Goal: Information Seeking & Learning: Learn about a topic

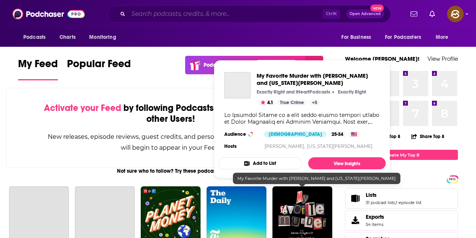
click at [153, 14] on input "Search podcasts, credits, & more..." at bounding box center [225, 14] width 194 height 12
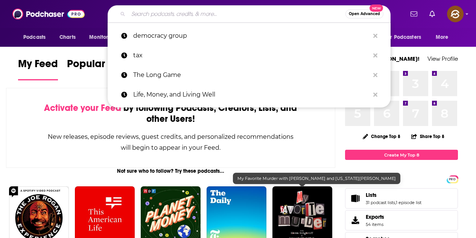
paste input "Big Picture Retirement"
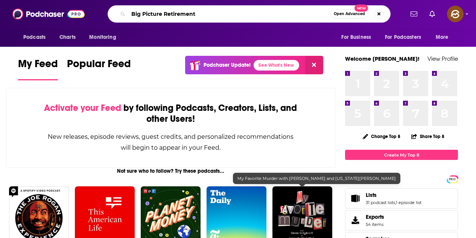
type input "Big Picture Retirement"
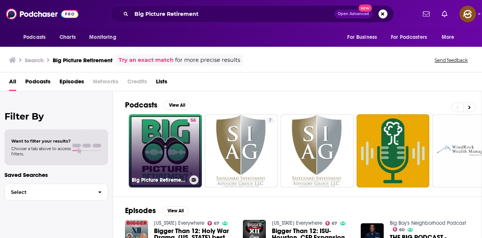
click at [185, 152] on link "56 Big Picture Retirement®" at bounding box center [165, 150] width 73 height 73
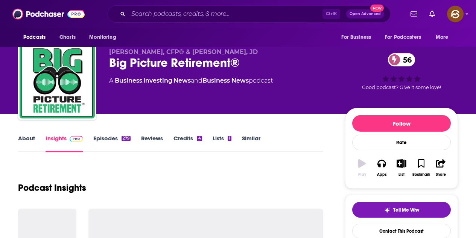
scroll to position [38, 0]
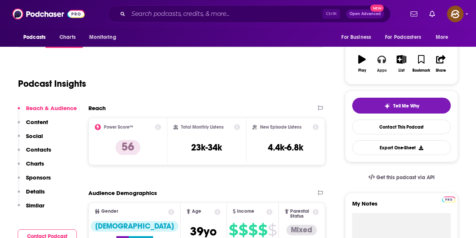
click at [380, 64] on button "Apps" at bounding box center [382, 63] width 20 height 27
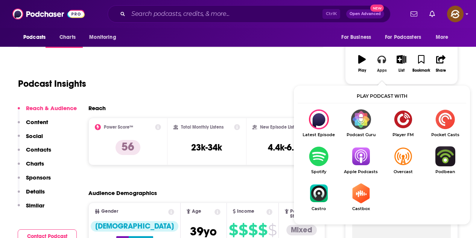
scroll to position [151, 0]
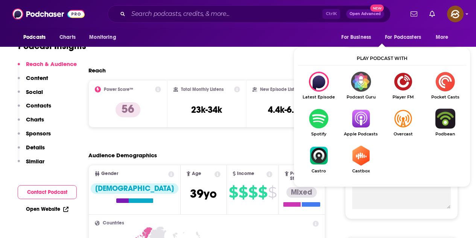
click at [360, 128] on img "Show Listen On dropdown" at bounding box center [361, 118] width 42 height 20
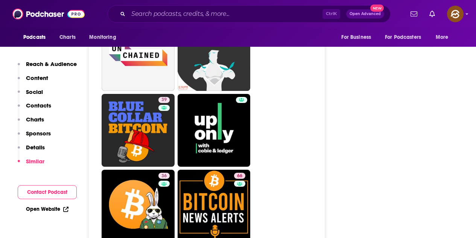
scroll to position [3463, 0]
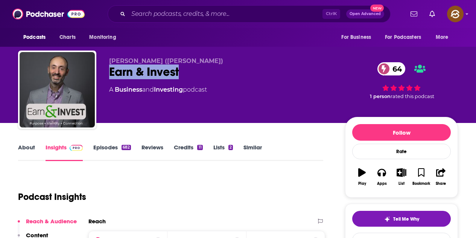
drag, startPoint x: 108, startPoint y: 67, endPoint x: 193, endPoint y: 74, distance: 85.4
click at [193, 74] on div "Jordan Grumet (Doc G) Earn & Invest 64 A Business and Investing podcast 64 1 pe…" at bounding box center [238, 90] width 440 height 81
click at [384, 179] on button "Apps" at bounding box center [382, 176] width 20 height 27
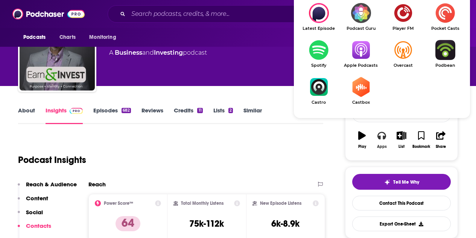
scroll to position [38, 0]
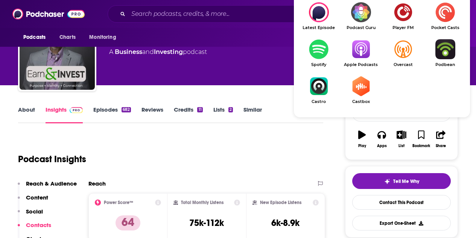
click at [356, 41] on img "Show Listen On dropdown" at bounding box center [361, 49] width 42 height 20
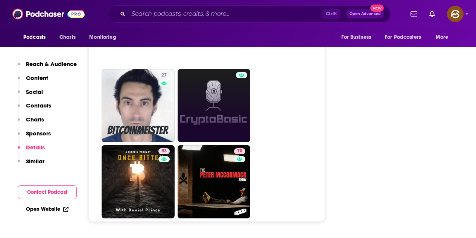
scroll to position [3689, 0]
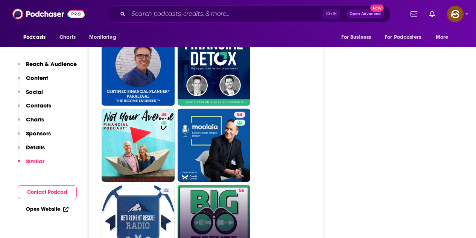
scroll to position [1995, 0]
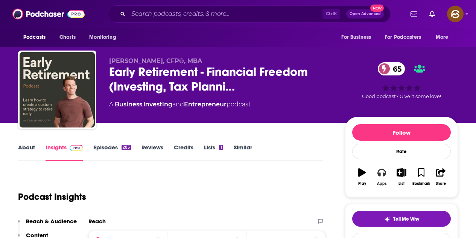
click at [382, 173] on icon "button" at bounding box center [382, 172] width 8 height 8
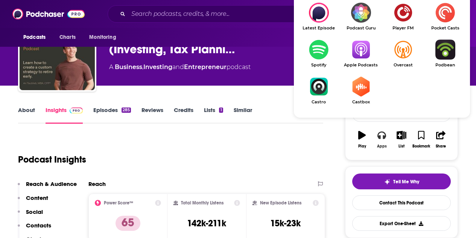
scroll to position [38, 0]
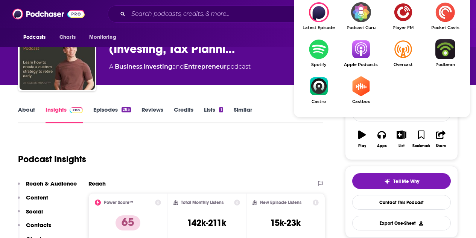
click at [365, 57] on img "Show Listen On dropdown" at bounding box center [361, 49] width 42 height 20
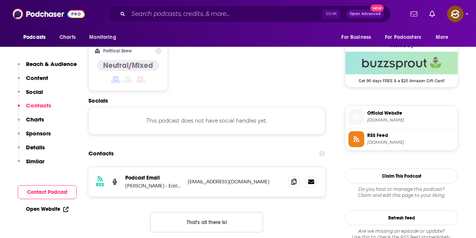
scroll to position [753, 0]
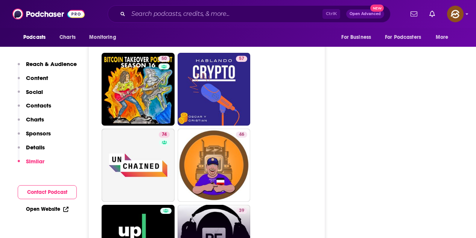
scroll to position [3312, 0]
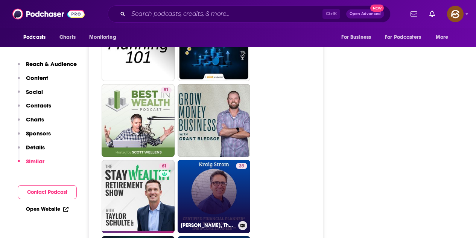
scroll to position [1995, 0]
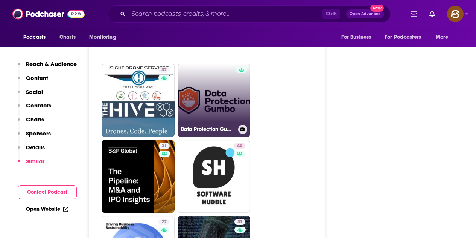
scroll to position [1807, 0]
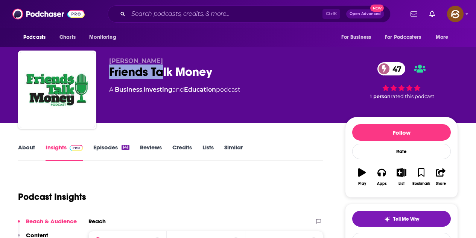
drag, startPoint x: 107, startPoint y: 74, endPoint x: 212, endPoint y: 72, distance: 105.4
click at [212, 72] on div "[PERSON_NAME] Friends Talk Money 47 A Business , Investing and Education podcas…" at bounding box center [238, 90] width 440 height 81
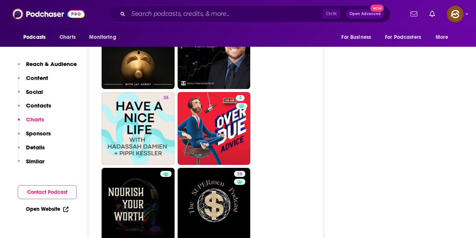
scroll to position [1882, 0]
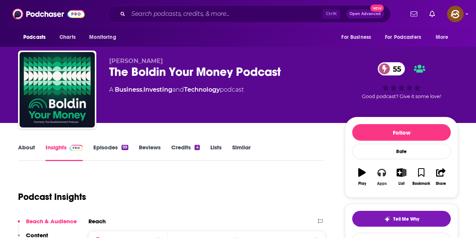
drag, startPoint x: 379, startPoint y: 175, endPoint x: 382, endPoint y: 168, distance: 8.3
click at [379, 175] on icon "button" at bounding box center [382, 173] width 8 height 8
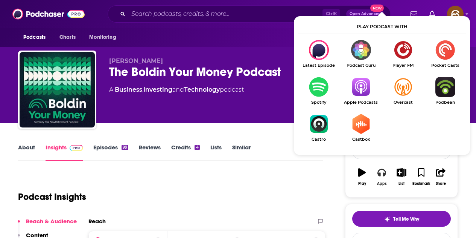
scroll to position [38, 0]
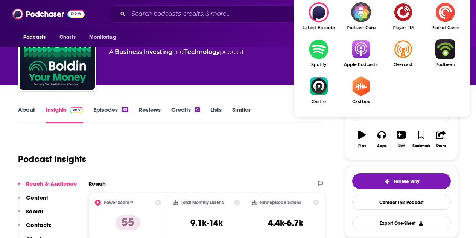
click at [363, 53] on img "Show Listen On dropdown" at bounding box center [361, 49] width 42 height 20
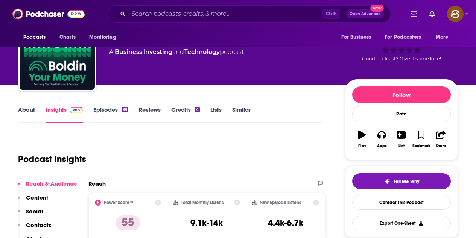
scroll to position [0, 0]
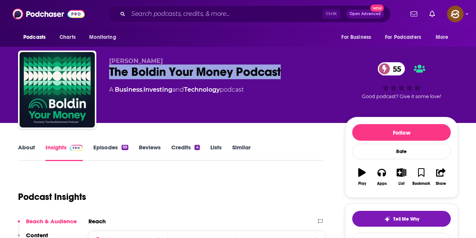
drag, startPoint x: 108, startPoint y: 73, endPoint x: 286, endPoint y: 75, distance: 177.3
click at [286, 75] on div "Steve Chen The Boldin Your Money Podcast 55 A Business , Investing and Technolo…" at bounding box center [238, 90] width 440 height 81
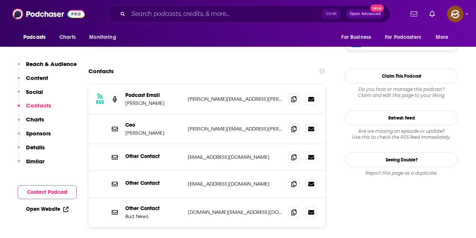
scroll to position [678, 0]
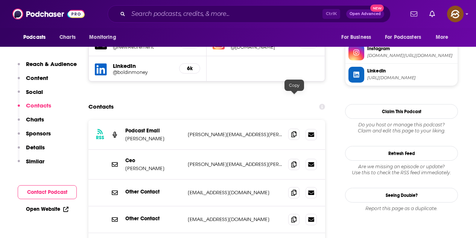
click at [291, 128] on span at bounding box center [293, 133] width 11 height 11
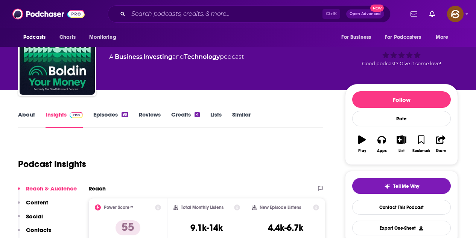
scroll to position [0, 0]
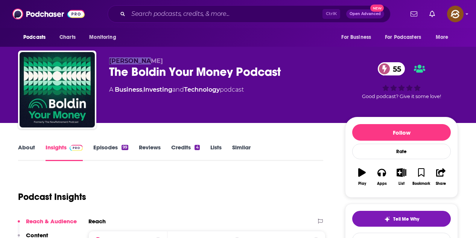
drag, startPoint x: 108, startPoint y: 61, endPoint x: 149, endPoint y: 61, distance: 40.7
click at [149, 61] on div "Steve Chen The Boldin Your Money Podcast 55 A Business , Investing and Technolo…" at bounding box center [238, 90] width 440 height 81
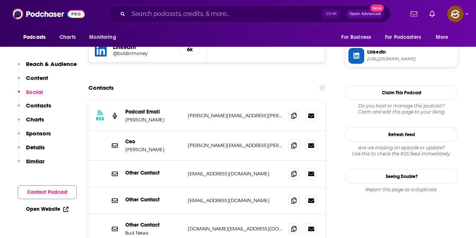
scroll to position [678, 0]
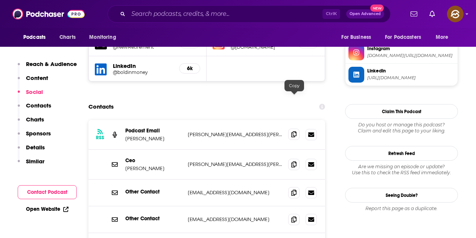
click at [297, 128] on span at bounding box center [293, 133] width 11 height 11
click at [297, 131] on icon at bounding box center [293, 134] width 5 height 6
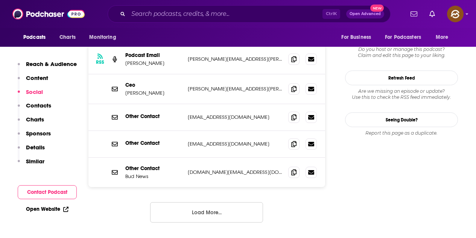
scroll to position [715, 0]
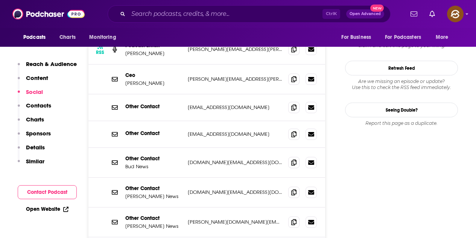
scroll to position [753, 0]
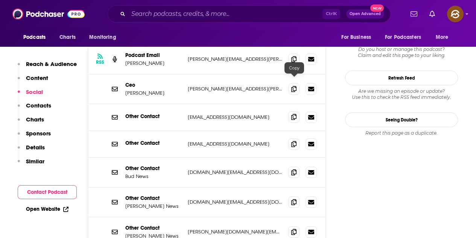
click at [295, 114] on icon at bounding box center [293, 117] width 5 height 6
click at [296, 140] on icon at bounding box center [293, 143] width 5 height 6
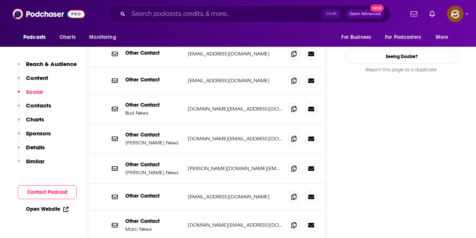
scroll to position [828, 0]
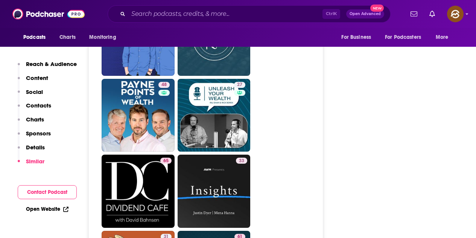
scroll to position [1995, 0]
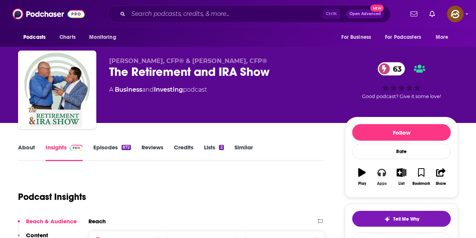
click at [378, 175] on icon "button" at bounding box center [382, 172] width 8 height 8
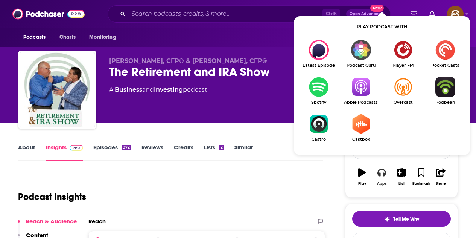
scroll to position [38, 0]
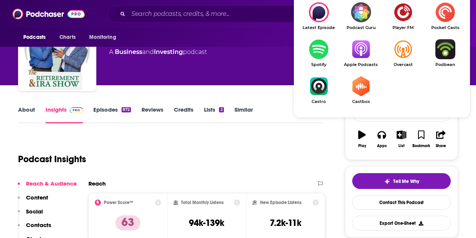
click at [352, 58] on img "Show Listen On dropdown" at bounding box center [361, 49] width 42 height 20
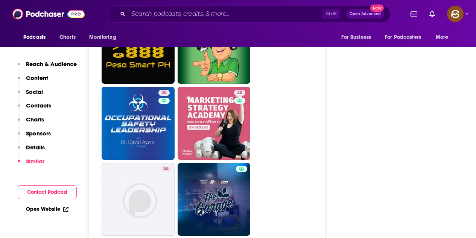
scroll to position [1242, 0]
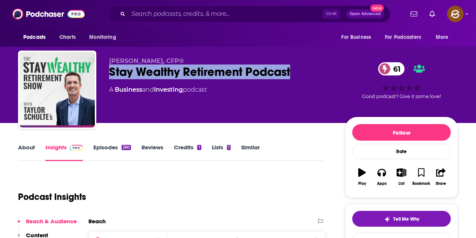
drag, startPoint x: 109, startPoint y: 70, endPoint x: 294, endPoint y: 73, distance: 185.2
click at [294, 73] on div "[PERSON_NAME], CFP® Stay Wealthy Retirement Podcast 61 A Business and Investing…" at bounding box center [238, 90] width 440 height 81
click at [387, 170] on button "Apps" at bounding box center [382, 176] width 20 height 27
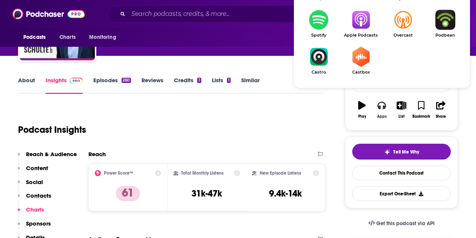
scroll to position [75, 0]
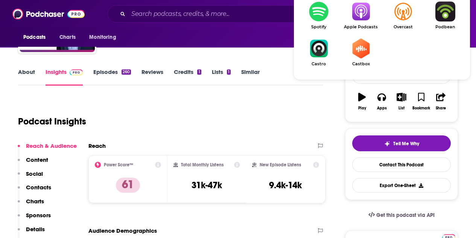
click at [364, 16] on img "Show Listen On dropdown" at bounding box center [361, 12] width 42 height 20
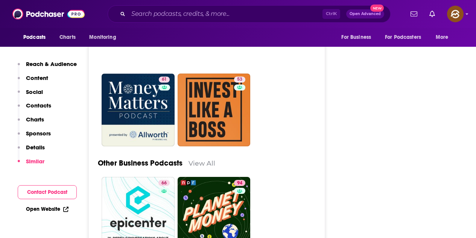
scroll to position [2221, 0]
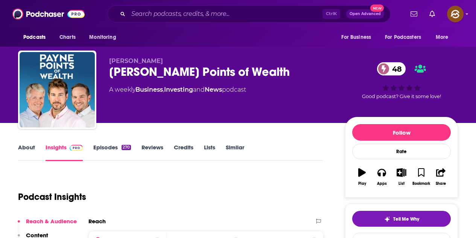
drag, startPoint x: 107, startPoint y: 73, endPoint x: 231, endPoint y: 73, distance: 123.5
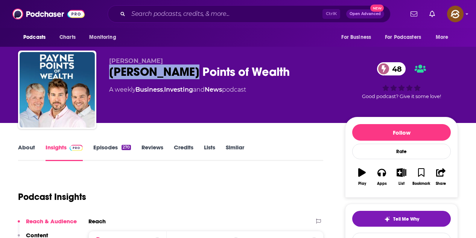
drag, startPoint x: 108, startPoint y: 71, endPoint x: 221, endPoint y: 72, distance: 113.3
click at [197, 72] on div "[PERSON_NAME] [PERSON_NAME] Points of Wealth 48 A weekly Business , Investing a…" at bounding box center [238, 90] width 440 height 81
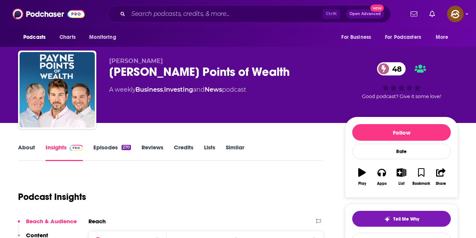
click at [263, 73] on div "Payne Points of Wealth 48" at bounding box center [221, 71] width 224 height 15
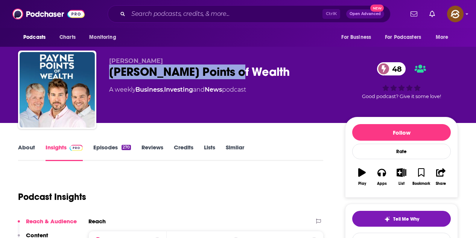
drag, startPoint x: 110, startPoint y: 71, endPoint x: 235, endPoint y: 70, distance: 125.4
click at [235, 70] on div "Payne Points of Wealth 48" at bounding box center [221, 71] width 224 height 15
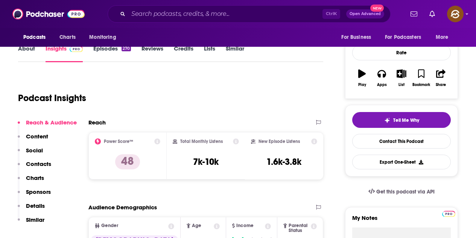
scroll to position [75, 0]
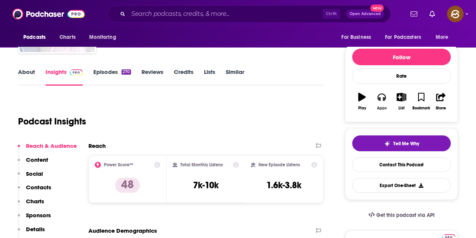
click at [388, 102] on button "Apps" at bounding box center [382, 101] width 20 height 27
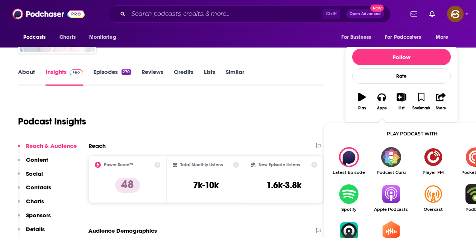
click at [390, 196] on img "Show Listen On dropdown" at bounding box center [391, 194] width 42 height 20
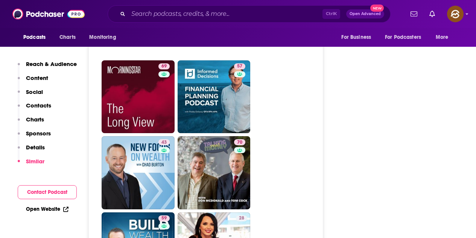
scroll to position [1920, 0]
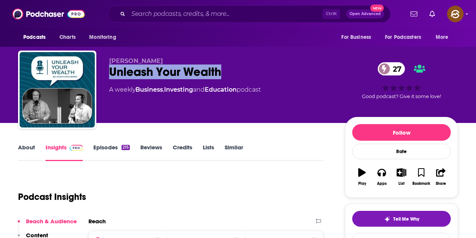
drag, startPoint x: 111, startPoint y: 75, endPoint x: 220, endPoint y: 74, distance: 108.8
click at [220, 74] on div "Unleash Your Wealth 27" at bounding box center [221, 71] width 224 height 15
click at [388, 181] on button "Apps" at bounding box center [382, 176] width 20 height 27
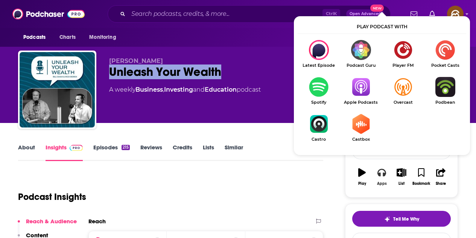
scroll to position [38, 0]
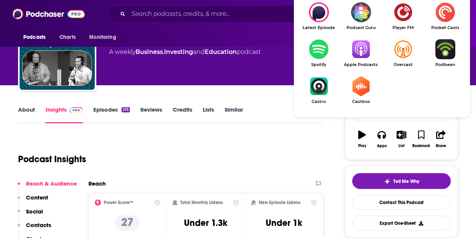
click at [360, 57] on img "Show Listen On dropdown" at bounding box center [361, 49] width 42 height 20
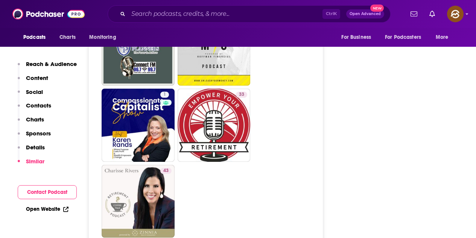
scroll to position [1317, 0]
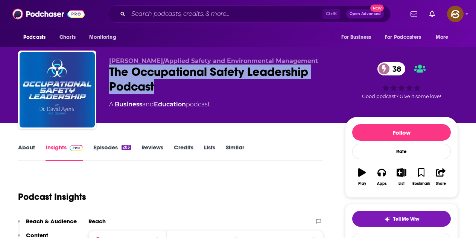
drag, startPoint x: 110, startPoint y: 70, endPoint x: 156, endPoint y: 86, distance: 48.5
click at [156, 86] on div "The Occupational Safety Leadership Podcast 38" at bounding box center [221, 78] width 224 height 29
click at [381, 174] on icon "button" at bounding box center [382, 173] width 8 height 8
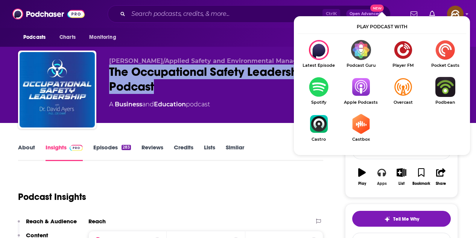
scroll to position [75, 0]
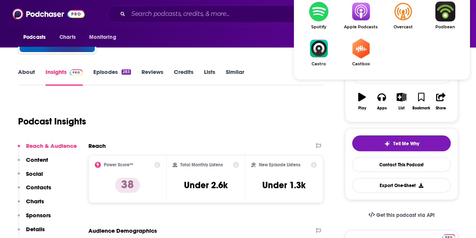
click at [363, 23] on link "Apple Podcasts" at bounding box center [361, 16] width 42 height 28
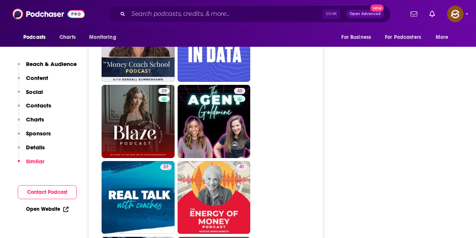
scroll to position [1430, 0]
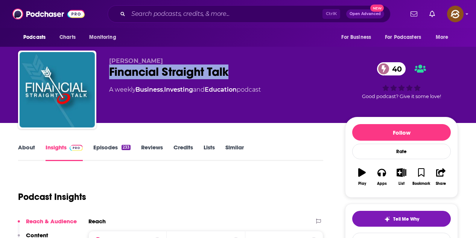
drag, startPoint x: 110, startPoint y: 70, endPoint x: 234, endPoint y: 72, distance: 123.5
click at [234, 72] on div "Financial Straight Talk 40" at bounding box center [221, 71] width 224 height 15
click at [379, 176] on icon "button" at bounding box center [382, 172] width 8 height 8
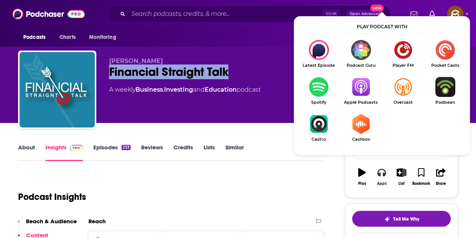
scroll to position [75, 0]
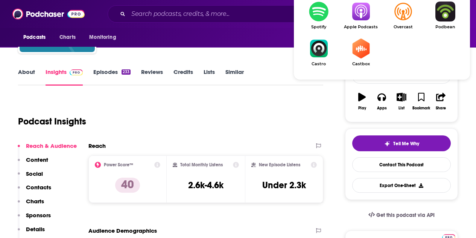
click at [359, 17] on img "Show Listen On dropdown" at bounding box center [361, 12] width 42 height 20
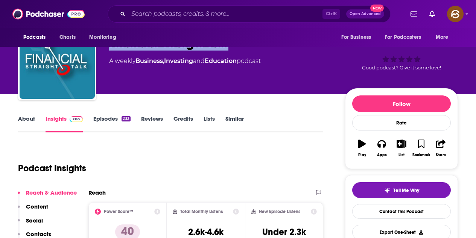
scroll to position [0, 0]
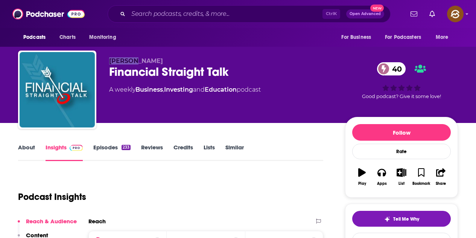
drag, startPoint x: 109, startPoint y: 61, endPoint x: 137, endPoint y: 60, distance: 27.5
click at [137, 60] on p "Jim Fox" at bounding box center [221, 60] width 224 height 7
click at [126, 60] on span "Jim Fox" at bounding box center [136, 60] width 54 height 7
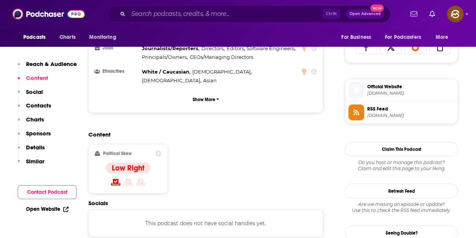
scroll to position [565, 0]
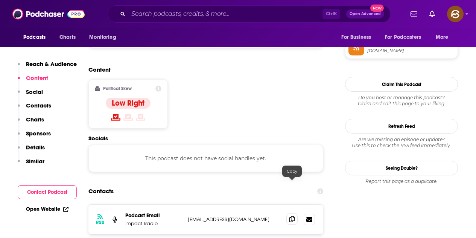
click at [289, 216] on icon at bounding box center [291, 219] width 5 height 6
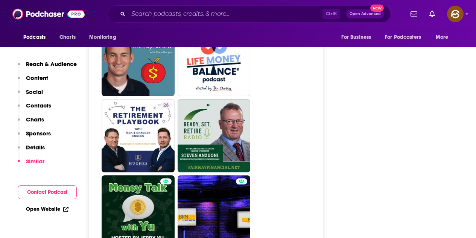
scroll to position [1882, 0]
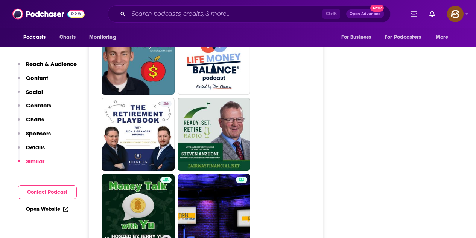
drag, startPoint x: 135, startPoint y: 161, endPoint x: 319, endPoint y: 82, distance: 200.7
click at [324, 79] on div "About Insights Episodes 233 Reviews Credits Lists Similar Podcast Insights Reac…" at bounding box center [175, 129] width 339 height 3738
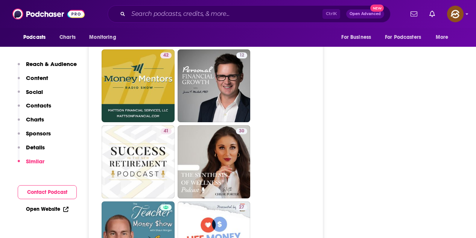
scroll to position [1694, 0]
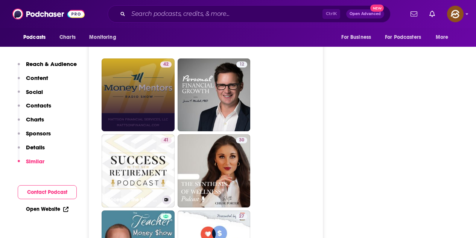
drag, startPoint x: 147, startPoint y: 129, endPoint x: 142, endPoint y: 72, distance: 56.7
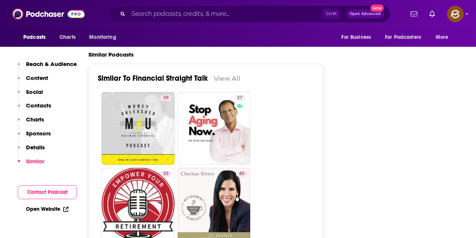
scroll to position [1092, 0]
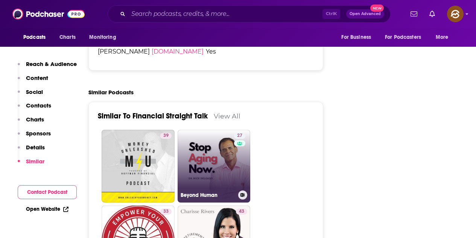
click at [230, 129] on link "27 Beyond Human" at bounding box center [214, 165] width 73 height 73
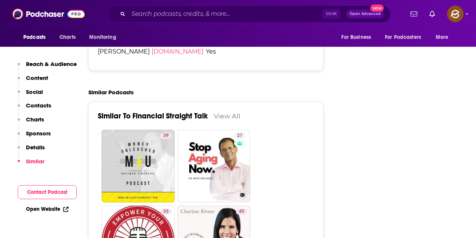
type input "https://www.podchaser.com/podcasts/beyond-human-633107"
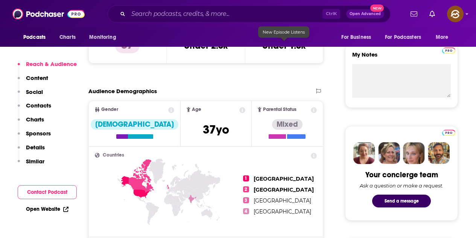
scroll to position [263, 0]
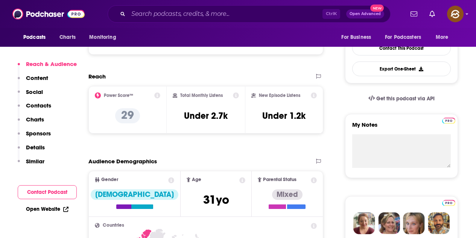
scroll to position [452, 0]
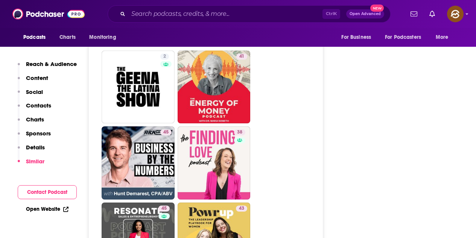
scroll to position [1807, 0]
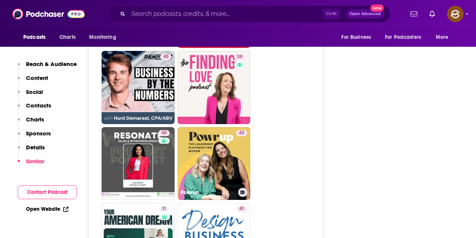
drag, startPoint x: 219, startPoint y: 125, endPoint x: 294, endPoint y: 106, distance: 77.8
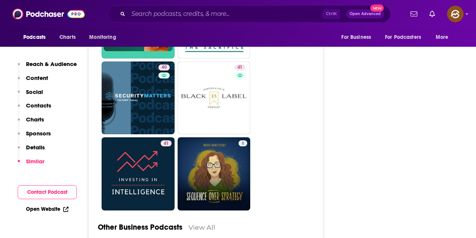
scroll to position [2033, 0]
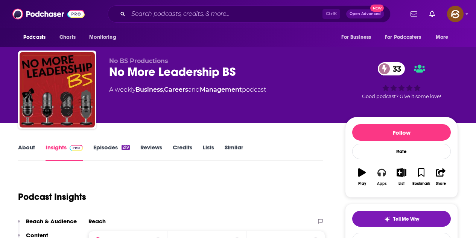
click at [384, 180] on button "Apps" at bounding box center [382, 176] width 20 height 27
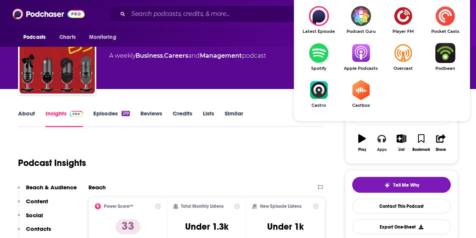
scroll to position [38, 0]
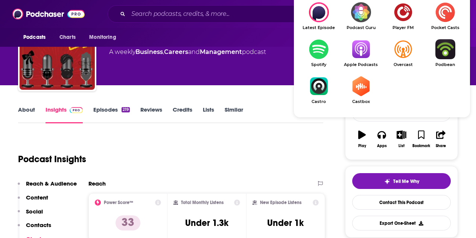
click at [359, 54] on img "Show Listen On dropdown" at bounding box center [361, 49] width 42 height 20
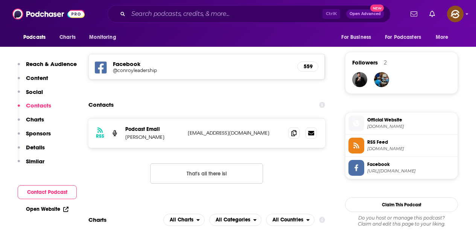
scroll to position [489, 0]
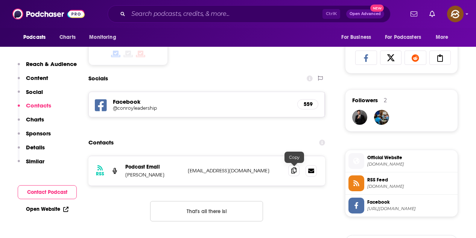
click at [291, 172] on span at bounding box center [293, 169] width 11 height 11
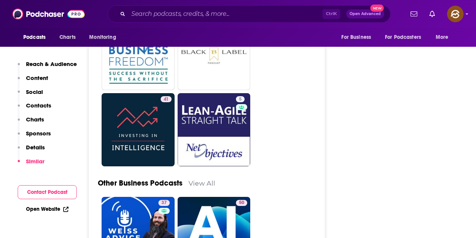
scroll to position [1920, 0]
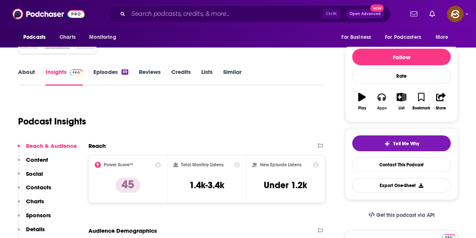
click at [382, 97] on icon "button" at bounding box center [382, 97] width 8 height 8
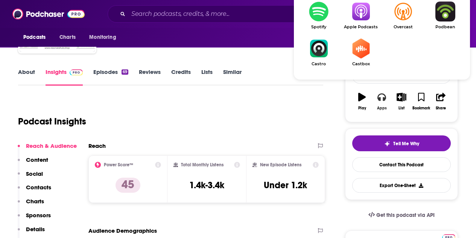
scroll to position [113, 0]
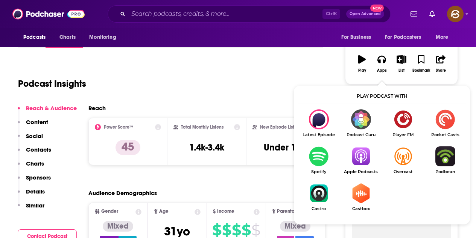
click at [360, 158] on img "Show Listen On dropdown" at bounding box center [361, 156] width 42 height 20
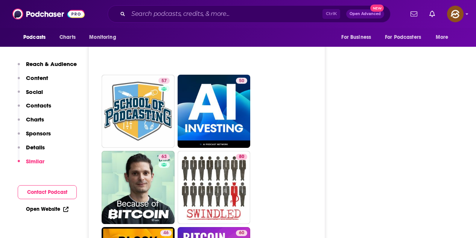
scroll to position [2371, 0]
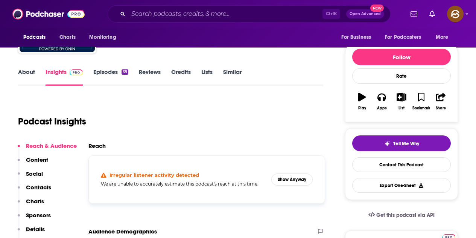
scroll to position [113, 0]
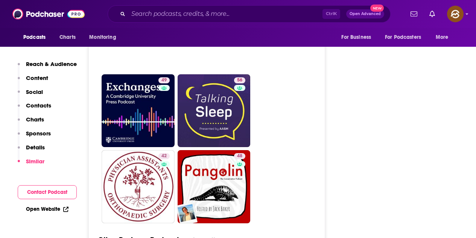
scroll to position [1957, 0]
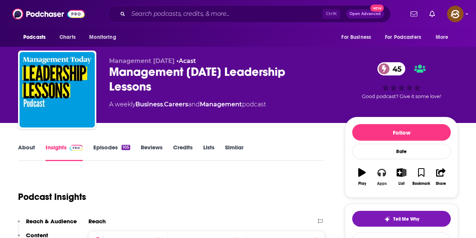
click at [382, 176] on icon "button" at bounding box center [382, 172] width 8 height 8
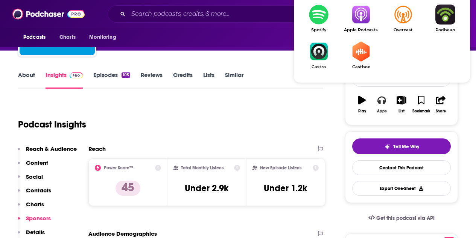
scroll to position [75, 0]
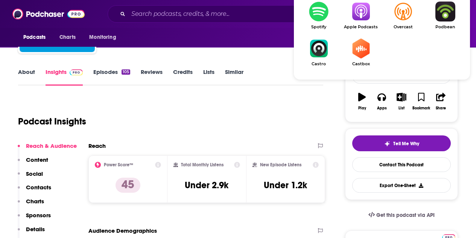
click at [363, 23] on link "Apple Podcasts" at bounding box center [361, 16] width 42 height 28
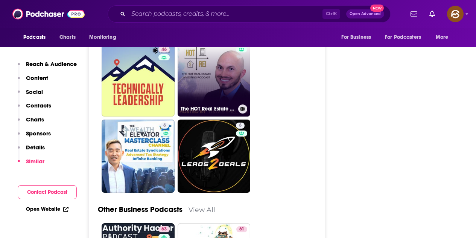
scroll to position [2070, 0]
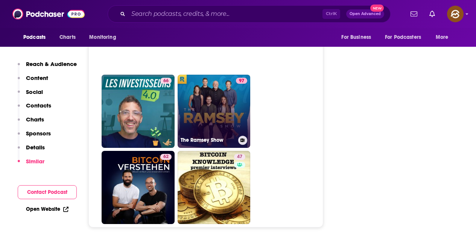
scroll to position [3425, 0]
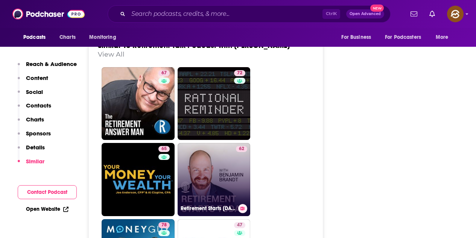
scroll to position [1129, 0]
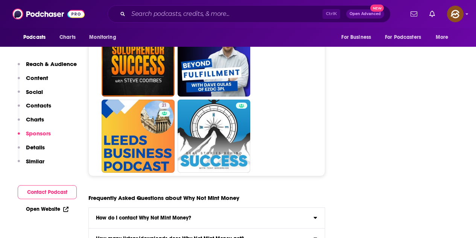
scroll to position [3463, 0]
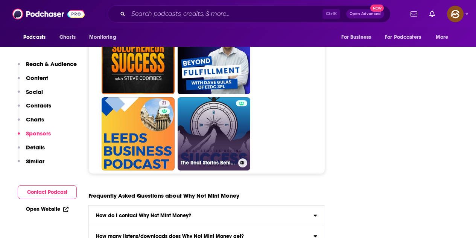
click at [225, 97] on link "The Real Stories Behind Success" at bounding box center [214, 133] width 73 height 73
type input "https://www.podchaser.com/podcasts/the-real-stories-behind-succes-612993"
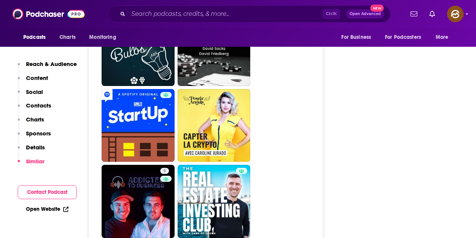
scroll to position [3614, 0]
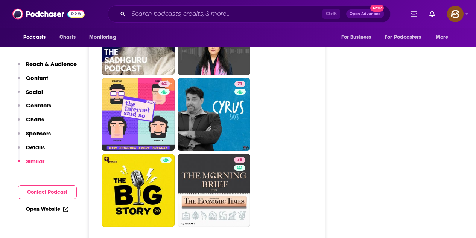
scroll to position [2484, 0]
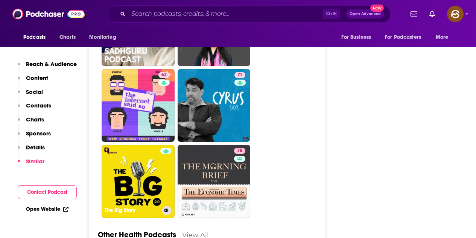
drag, startPoint x: 143, startPoint y: 130, endPoint x: 247, endPoint y: 110, distance: 105.8
click at [143, 145] on link "The Big Story" at bounding box center [138, 181] width 73 height 73
type input "https://www.podchaser.com/podcasts/the-big-story-1346457"
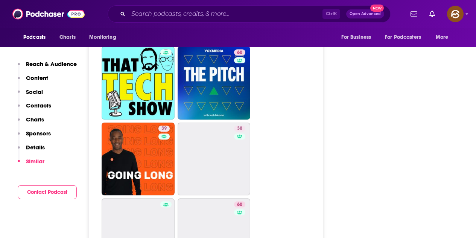
scroll to position [3275, 0]
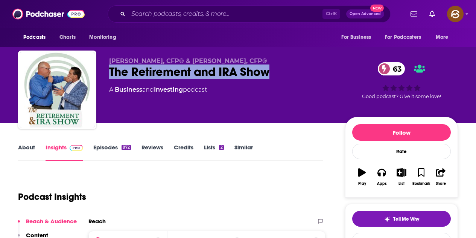
drag, startPoint x: 111, startPoint y: 72, endPoint x: 269, endPoint y: 72, distance: 157.7
click at [269, 72] on div "The Retirement and IRA Show 63" at bounding box center [221, 71] width 224 height 15
click at [382, 173] on icon "button" at bounding box center [382, 172] width 8 height 8
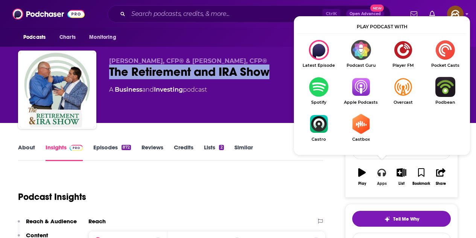
scroll to position [38, 0]
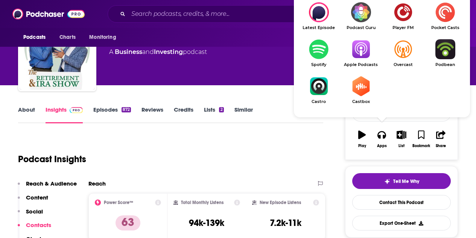
click at [358, 54] on img "Show Listen On dropdown" at bounding box center [361, 49] width 42 height 20
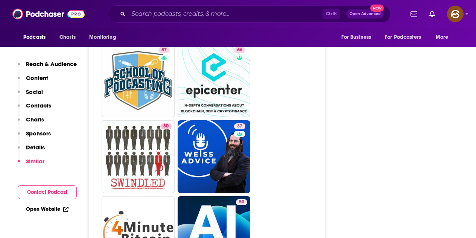
scroll to position [2334, 0]
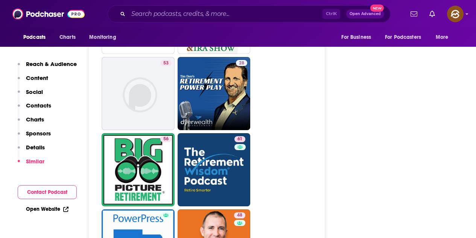
scroll to position [1694, 0]
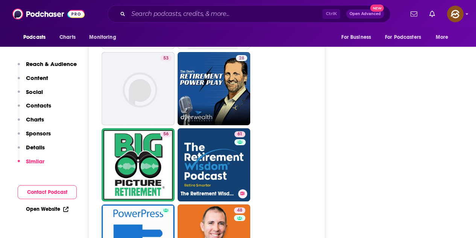
drag, startPoint x: 229, startPoint y: 132, endPoint x: 311, endPoint y: 122, distance: 83.1
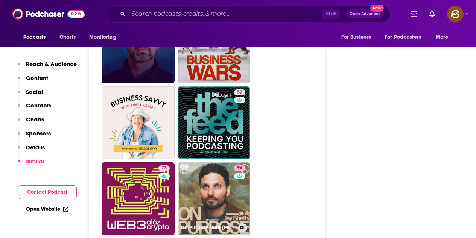
scroll to position [2447, 0]
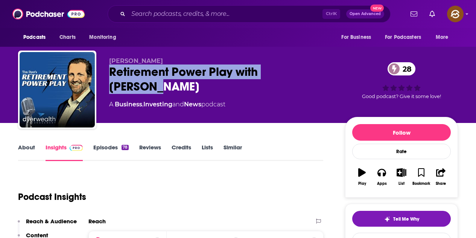
drag, startPoint x: 109, startPoint y: 70, endPoint x: 308, endPoint y: 75, distance: 198.8
click at [308, 75] on div "Tim Dyer Retirement Power Play with Tim Dyer 28 A Business , Investing and News…" at bounding box center [238, 90] width 440 height 81
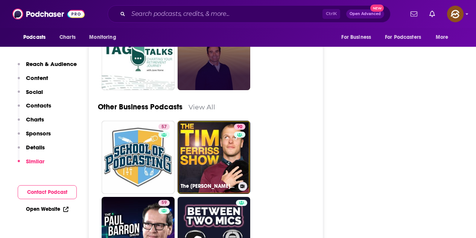
scroll to position [1844, 0]
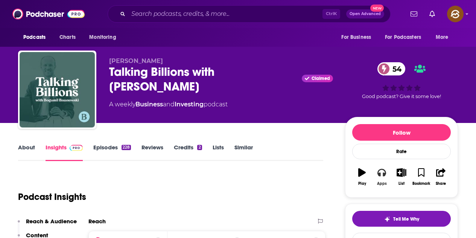
click at [385, 176] on icon "button" at bounding box center [382, 172] width 8 height 8
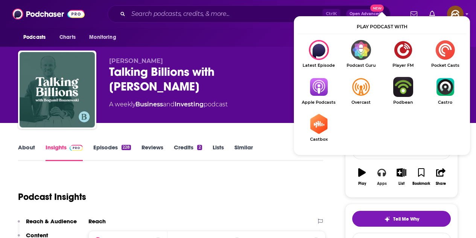
scroll to position [38, 0]
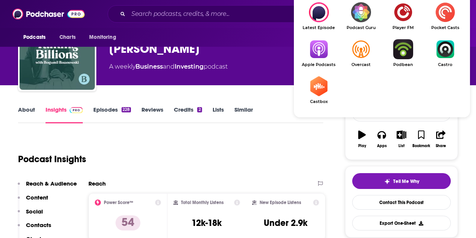
click at [315, 50] on img "Show Listen On dropdown" at bounding box center [319, 49] width 42 height 20
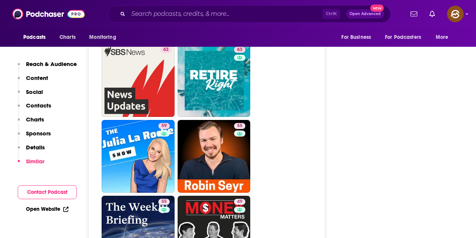
scroll to position [2108, 0]
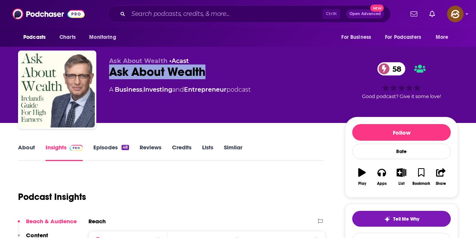
drag, startPoint x: 111, startPoint y: 69, endPoint x: 205, endPoint y: 73, distance: 93.5
click at [205, 73] on div "Ask About Wealth 58" at bounding box center [221, 71] width 224 height 15
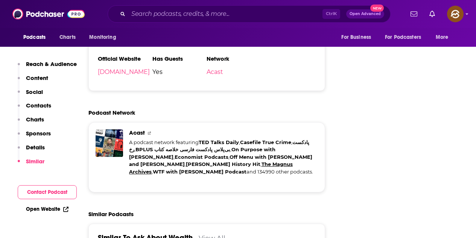
scroll to position [1355, 0]
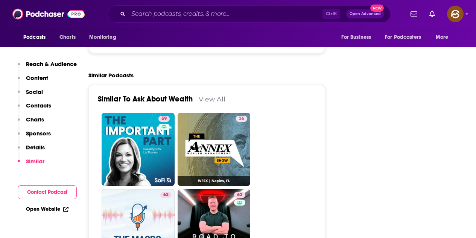
drag, startPoint x: 149, startPoint y: 116, endPoint x: 346, endPoint y: 123, distance: 197.7
drag, startPoint x: 145, startPoint y: 91, endPoint x: 158, endPoint y: 95, distance: 14.2
click at [158, 116] on div "59" at bounding box center [164, 145] width 13 height 58
type input "https://www.podchaser.com/podcasts/the-important-part-investing-w-2044751"
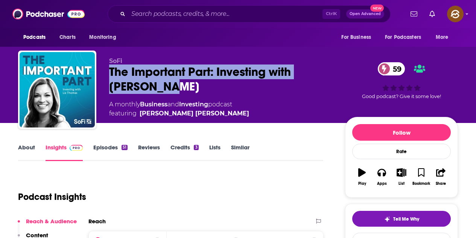
drag, startPoint x: 111, startPoint y: 69, endPoint x: 151, endPoint y: 82, distance: 41.4
click at [151, 82] on div "The Important Part: Investing with Liz Thomas 59" at bounding box center [221, 78] width 224 height 29
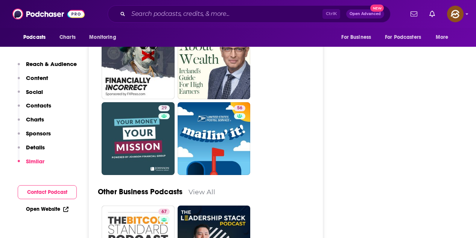
scroll to position [2146, 0]
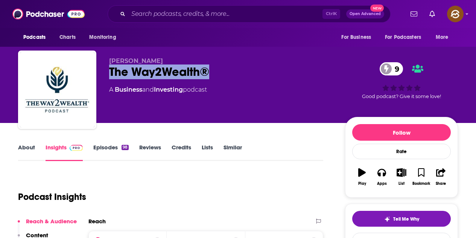
drag, startPoint x: 107, startPoint y: 69, endPoint x: 211, endPoint y: 70, distance: 103.9
click at [211, 70] on div "Scott Ford The Way2Wealth® 9 A Business and Investing podcast 9 Good podcast? G…" at bounding box center [238, 90] width 440 height 81
click at [382, 178] on button "Apps" at bounding box center [382, 176] width 20 height 27
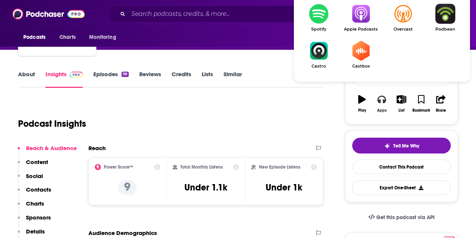
scroll to position [75, 0]
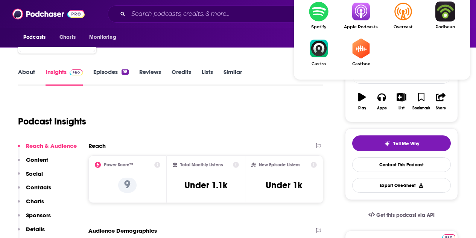
click at [356, 17] on img "Show Listen On dropdown" at bounding box center [361, 12] width 42 height 20
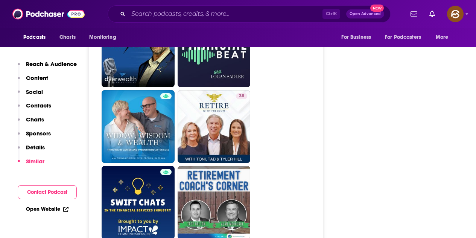
scroll to position [1092, 0]
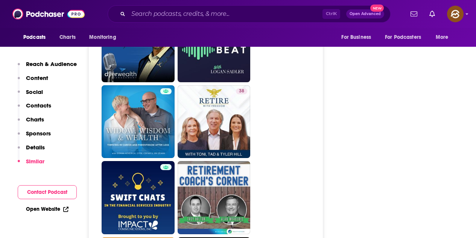
drag, startPoint x: 146, startPoint y: 125, endPoint x: 341, endPoint y: 126, distance: 195.0
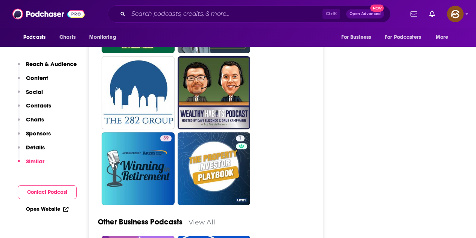
scroll to position [1732, 0]
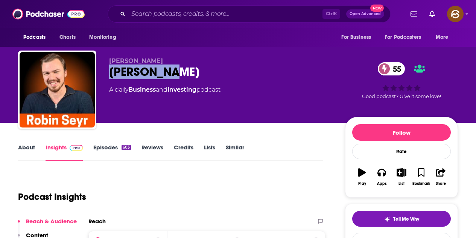
drag, startPoint x: 109, startPoint y: 72, endPoint x: 166, endPoint y: 69, distance: 56.5
click at [166, 69] on div "Robin Seyr 55" at bounding box center [221, 71] width 224 height 15
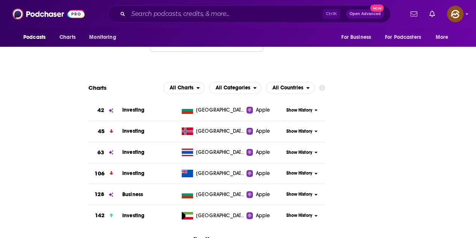
scroll to position [9, 0]
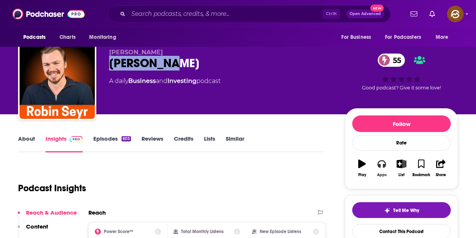
click at [376, 163] on button "Apps" at bounding box center [382, 167] width 20 height 27
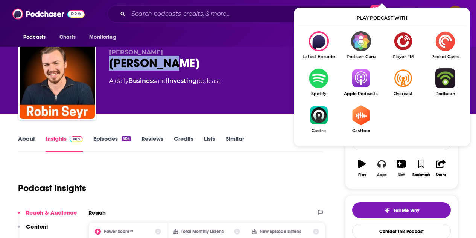
scroll to position [46, 0]
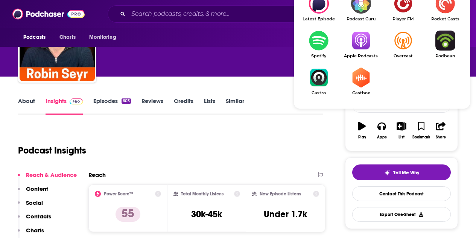
click at [357, 50] on img "Show Listen On dropdown" at bounding box center [361, 40] width 42 height 20
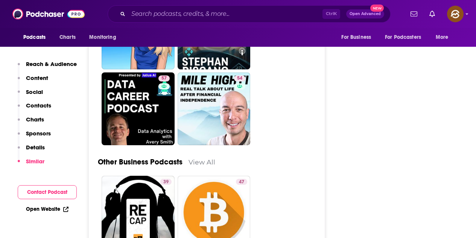
scroll to position [2079, 0]
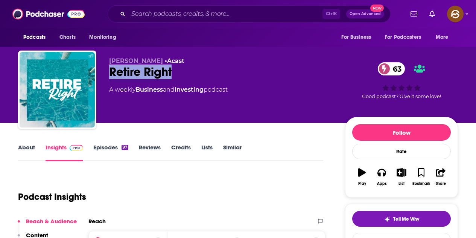
drag, startPoint x: 110, startPoint y: 73, endPoint x: 178, endPoint y: 74, distance: 67.4
click at [178, 74] on div "Retire Right 63" at bounding box center [221, 71] width 224 height 15
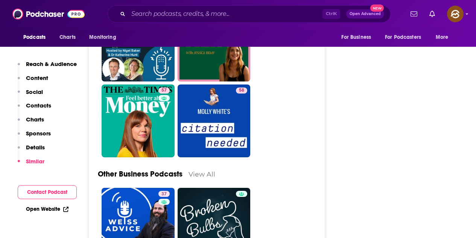
scroll to position [2221, 0]
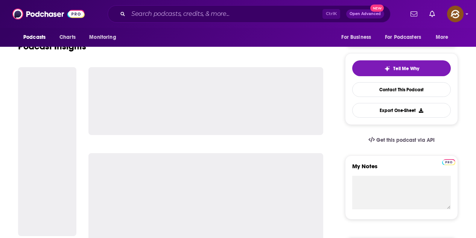
scroll to position [339, 0]
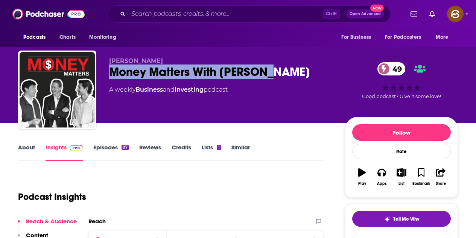
drag, startPoint x: 110, startPoint y: 74, endPoint x: 277, endPoint y: 71, distance: 166.4
click at [277, 71] on div "Money Matters With [PERSON_NAME] 49" at bounding box center [221, 71] width 224 height 15
click at [377, 182] on div "Apps" at bounding box center [382, 183] width 10 height 5
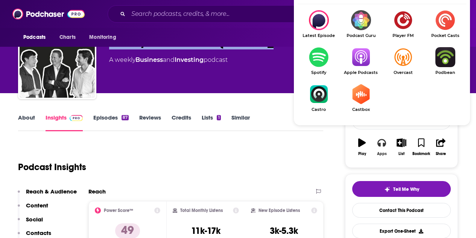
scroll to position [38, 0]
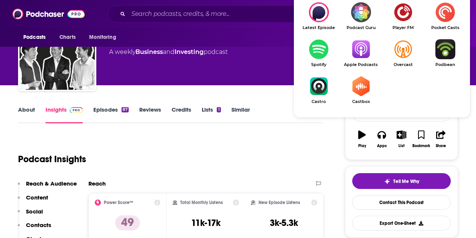
click at [359, 53] on img "Show Listen On dropdown" at bounding box center [361, 49] width 42 height 20
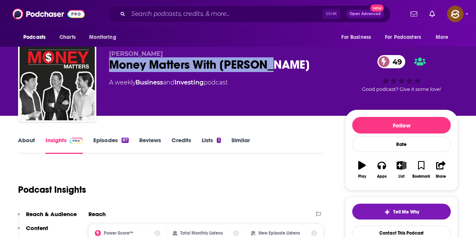
scroll to position [0, 0]
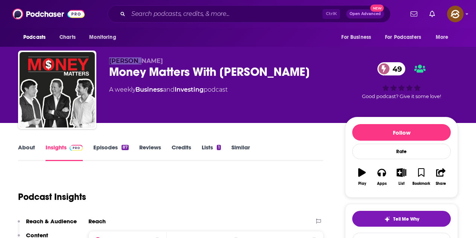
drag, startPoint x: 111, startPoint y: 59, endPoint x: 154, endPoint y: 59, distance: 43.7
click at [154, 59] on p "[PERSON_NAME]" at bounding box center [221, 60] width 224 height 7
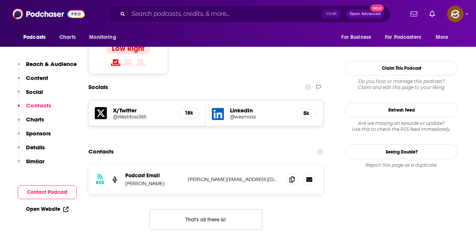
scroll to position [640, 0]
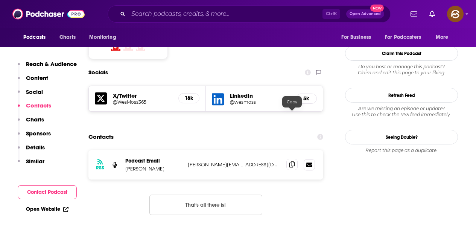
click at [289, 161] on icon at bounding box center [291, 164] width 5 height 6
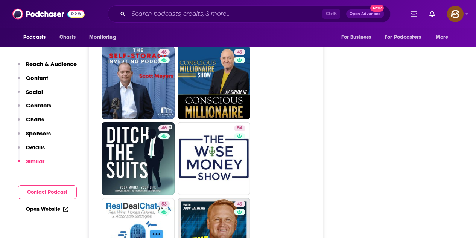
scroll to position [1129, 0]
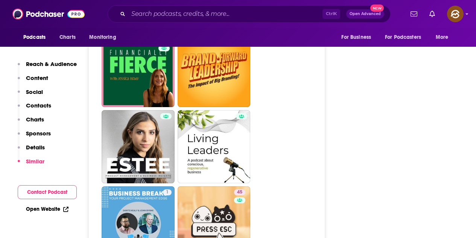
scroll to position [1619, 0]
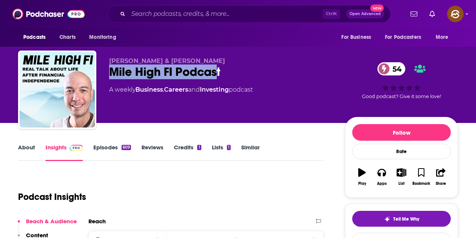
drag, startPoint x: 111, startPoint y: 69, endPoint x: 219, endPoint y: 69, distance: 108.4
click at [219, 69] on div "Mile High FI Podcast 54" at bounding box center [221, 71] width 224 height 15
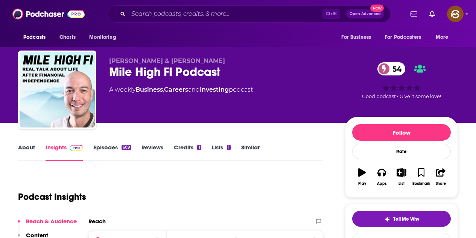
click at [250, 57] on p "[PERSON_NAME] & [PERSON_NAME]" at bounding box center [221, 60] width 224 height 7
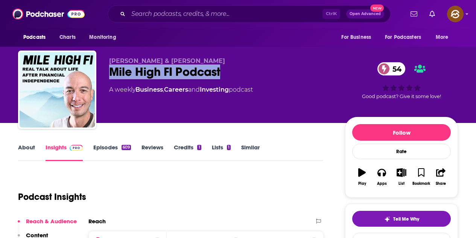
drag, startPoint x: 109, startPoint y: 71, endPoint x: 227, endPoint y: 72, distance: 117.8
click at [227, 72] on div "Doug Cunnington & Carl Jensen Mile High FI Podcast 54 A weekly Business , Caree…" at bounding box center [238, 90] width 440 height 81
click at [383, 182] on div "Apps" at bounding box center [382, 183] width 10 height 5
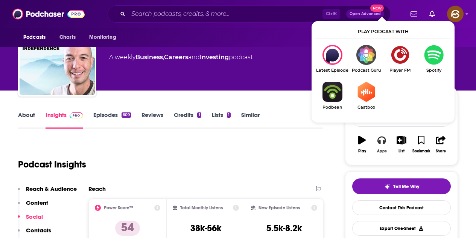
scroll to position [38, 0]
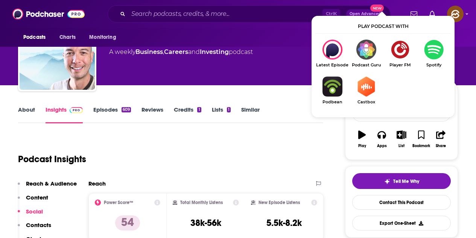
click at [302, 142] on div "Podcast Insights" at bounding box center [167, 154] width 299 height 38
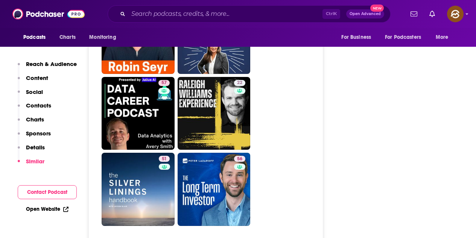
scroll to position [1995, 0]
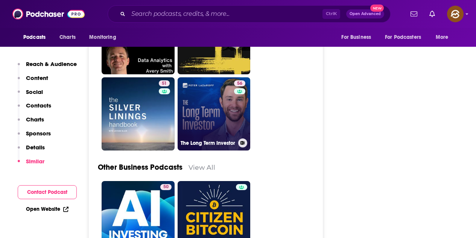
click at [226, 77] on link "56 The Long Term Investor" at bounding box center [214, 113] width 73 height 73
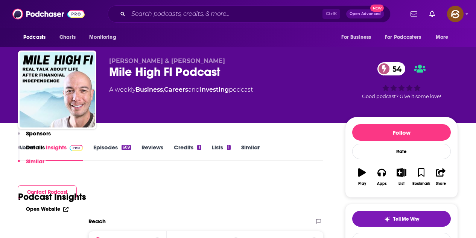
type input "https://www.podchaser.com/podcasts/the-long-term-investor-2004282"
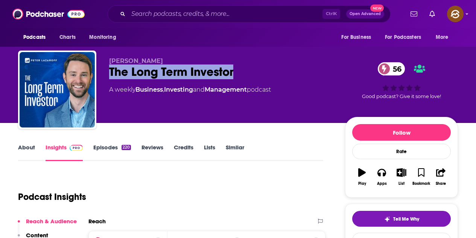
drag, startPoint x: 110, startPoint y: 70, endPoint x: 236, endPoint y: 75, distance: 126.9
click at [236, 75] on div "The Long Term Investor 56" at bounding box center [221, 71] width 224 height 15
click at [379, 174] on icon "button" at bounding box center [382, 173] width 8 height 8
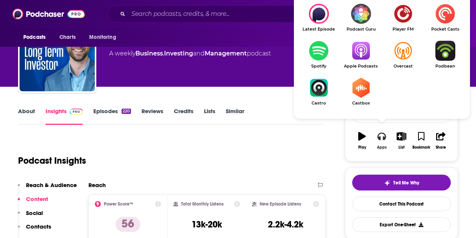
scroll to position [38, 0]
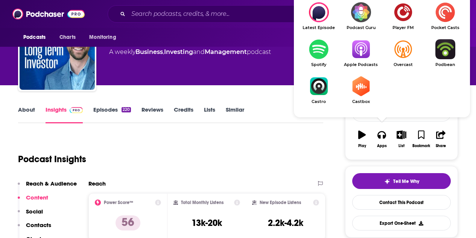
click at [366, 56] on img "Show Listen On dropdown" at bounding box center [361, 49] width 42 height 20
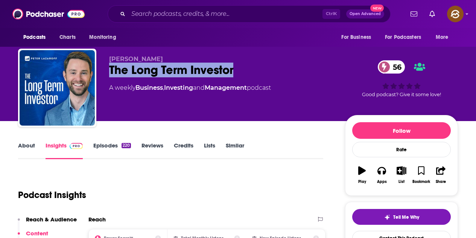
scroll to position [0, 0]
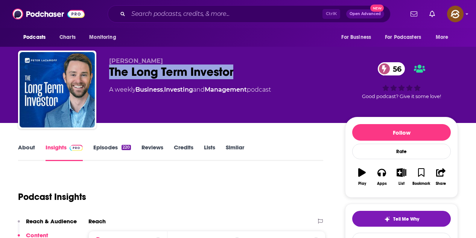
drag, startPoint x: 110, startPoint y: 59, endPoint x: 154, endPoint y: 59, distance: 43.3
click at [154, 59] on p "Peter Lazaroff" at bounding box center [221, 60] width 224 height 7
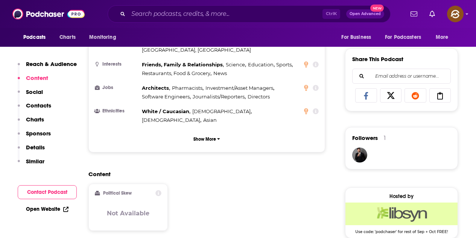
scroll to position [602, 0]
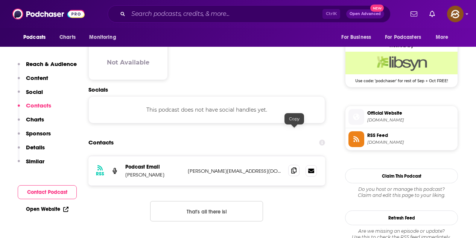
click at [297, 164] on span at bounding box center [293, 169] width 11 height 11
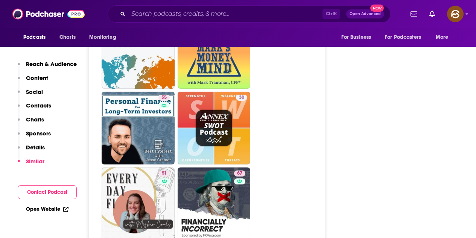
scroll to position [1882, 0]
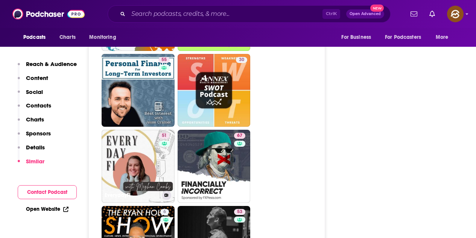
drag, startPoint x: 155, startPoint y: 128, endPoint x: 341, endPoint y: 139, distance: 186.6
click at [341, 139] on div "About Insights Episodes 220 Reviews Credits Lists Similar Podcast Insights Reac…" at bounding box center [175, 183] width 339 height 3846
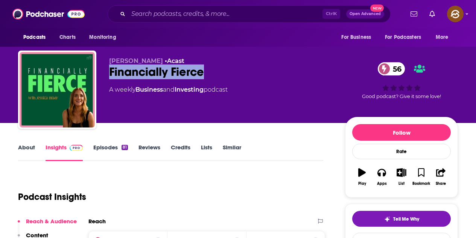
drag, startPoint x: 111, startPoint y: 70, endPoint x: 205, endPoint y: 72, distance: 94.1
click at [205, 72] on div "Financially Fierce 56" at bounding box center [221, 71] width 224 height 15
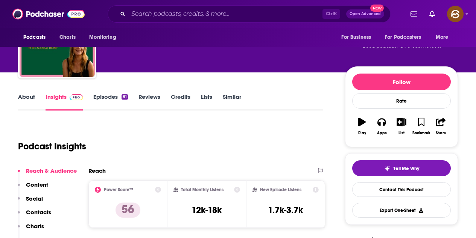
scroll to position [38, 0]
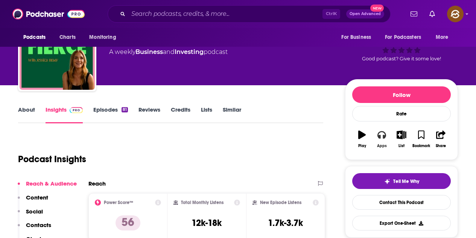
click at [379, 134] on icon "button" at bounding box center [382, 134] width 8 height 8
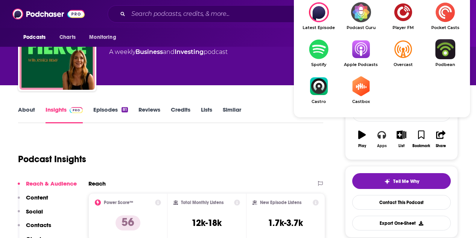
scroll to position [75, 0]
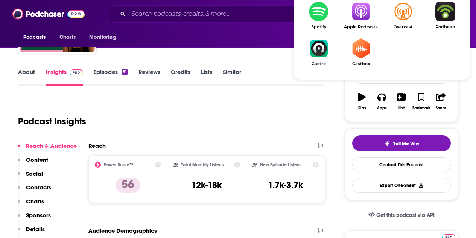
click at [358, 16] on img "Show Listen On dropdown" at bounding box center [361, 12] width 42 height 20
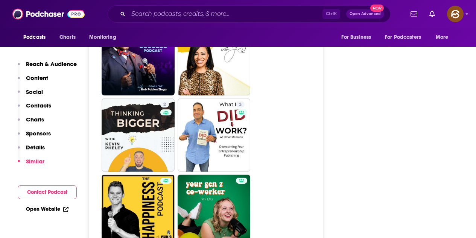
scroll to position [1807, 0]
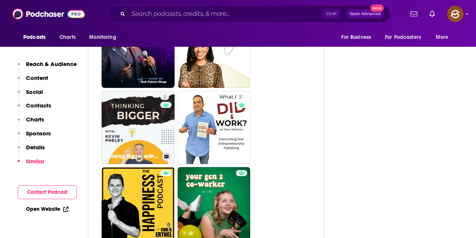
drag, startPoint x: 151, startPoint y: 135, endPoint x: 340, endPoint y: 161, distance: 190.7
click at [166, 139] on div "2" at bounding box center [165, 123] width 11 height 58
type input "[URL][DOMAIN_NAME][PERSON_NAME]"
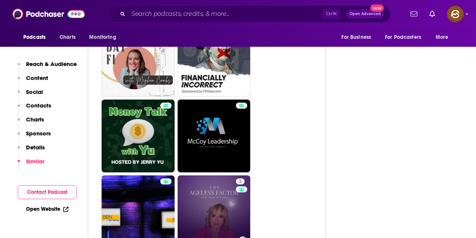
scroll to position [1920, 0]
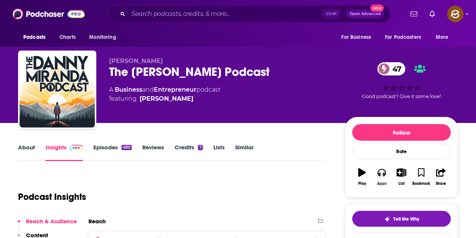
click at [384, 180] on button "Apps" at bounding box center [382, 176] width 20 height 27
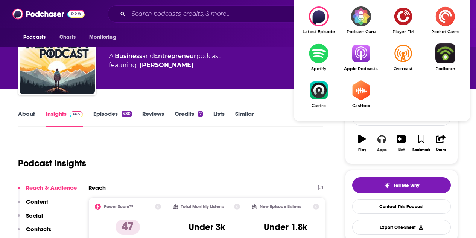
scroll to position [38, 0]
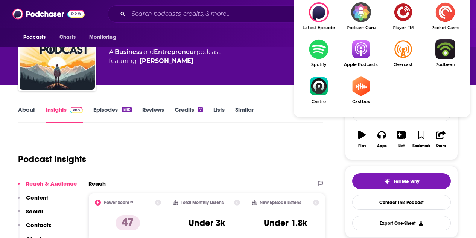
click at [364, 61] on link "Apple Podcasts" at bounding box center [361, 53] width 42 height 28
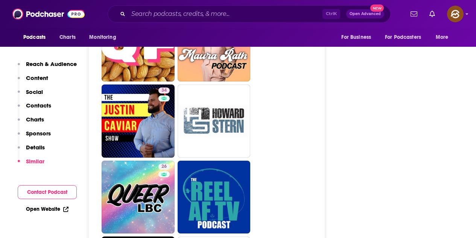
scroll to position [2033, 0]
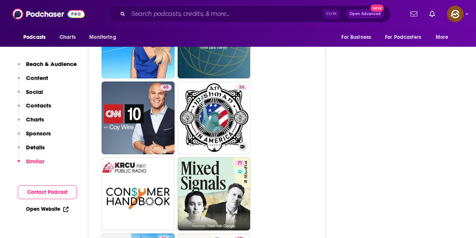
scroll to position [1882, 0]
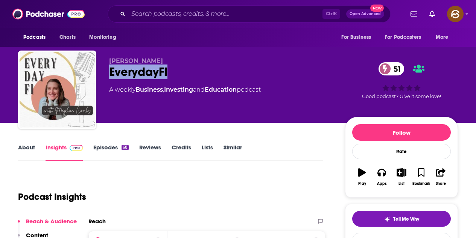
drag, startPoint x: 111, startPoint y: 72, endPoint x: 168, endPoint y: 72, distance: 56.8
click at [168, 72] on div "EverydayFI 51" at bounding box center [221, 71] width 224 height 15
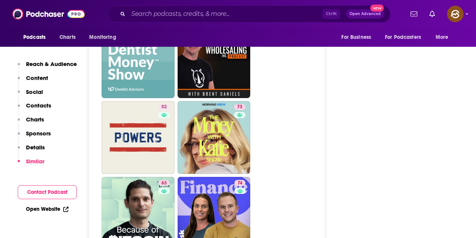
scroll to position [1920, 0]
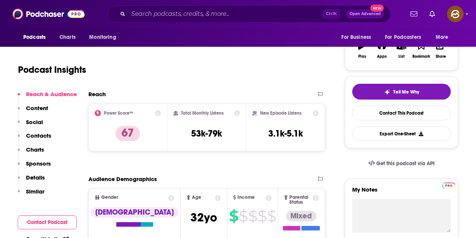
scroll to position [52, 0]
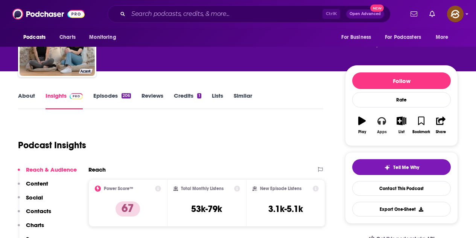
click at [380, 128] on button "Apps" at bounding box center [382, 124] width 20 height 27
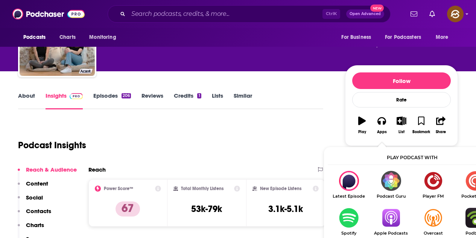
click at [387, 219] on img "Show Listen On dropdown" at bounding box center [391, 217] width 42 height 20
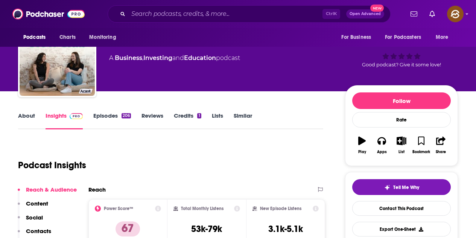
scroll to position [0, 0]
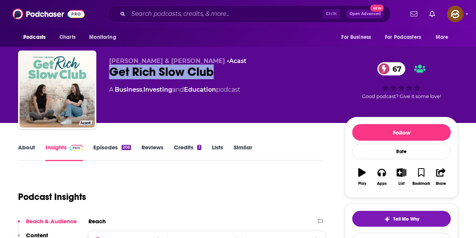
drag, startPoint x: 113, startPoint y: 73, endPoint x: 213, endPoint y: 70, distance: 100.5
click at [213, 70] on div "Get Rich Slow Club 67" at bounding box center [221, 71] width 224 height 15
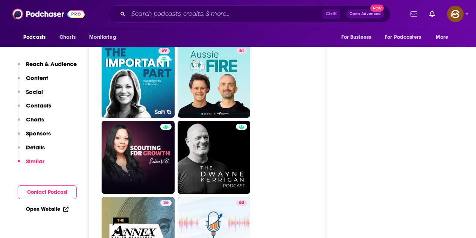
scroll to position [1844, 0]
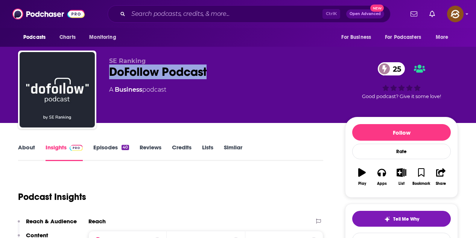
drag, startPoint x: 111, startPoint y: 70, endPoint x: 208, endPoint y: 75, distance: 97.2
click at [208, 75] on div "DoFollow Podcast 25" at bounding box center [221, 71] width 224 height 15
click at [386, 183] on div "Apps" at bounding box center [382, 183] width 10 height 5
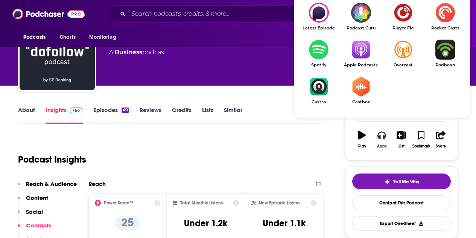
scroll to position [38, 0]
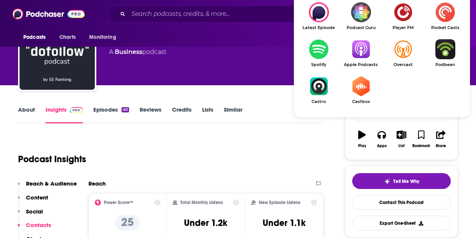
click at [362, 52] on img "Show Listen On dropdown" at bounding box center [361, 49] width 42 height 20
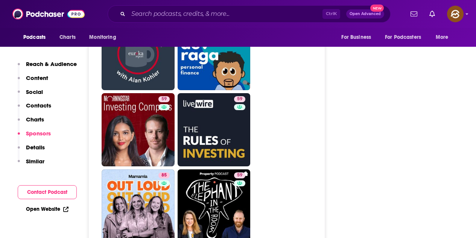
scroll to position [1920, 0]
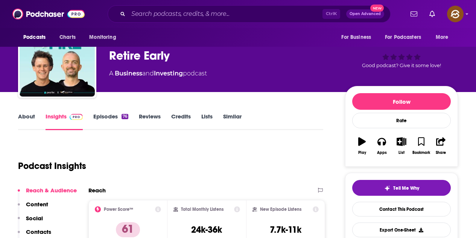
scroll to position [38, 0]
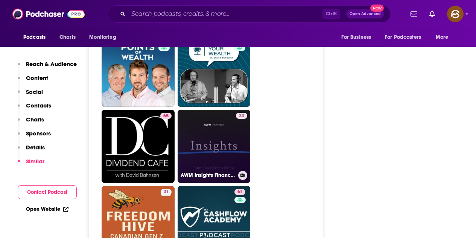
scroll to position [1957, 0]
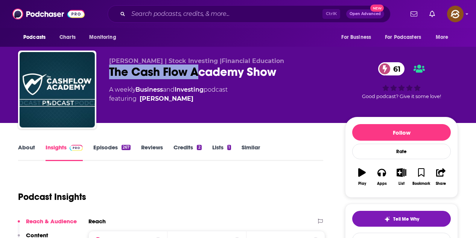
drag, startPoint x: 119, startPoint y: 74, endPoint x: 274, endPoint y: 74, distance: 155.8
click at [274, 74] on div "Andy Tanner | Stock Investing |Financial Education The Cash Flow Academy Show 6…" at bounding box center [238, 90] width 440 height 81
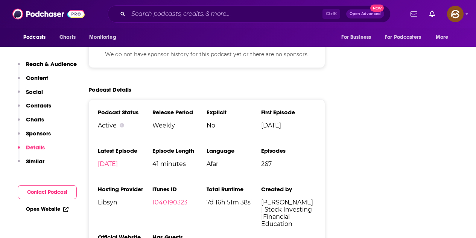
scroll to position [1092, 0]
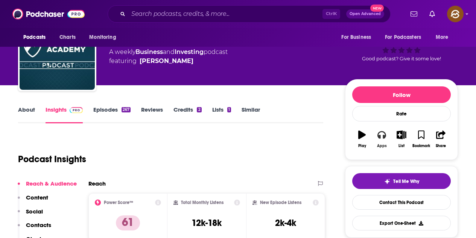
click at [385, 140] on button "Apps" at bounding box center [382, 138] width 20 height 27
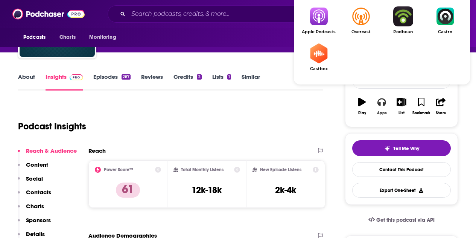
scroll to position [75, 0]
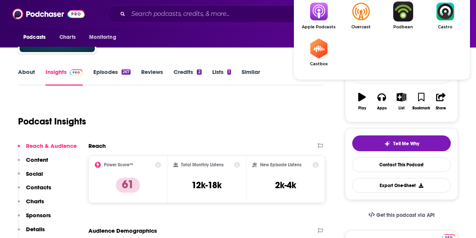
click at [323, 23] on link "Apple Podcasts" at bounding box center [319, 16] width 42 height 28
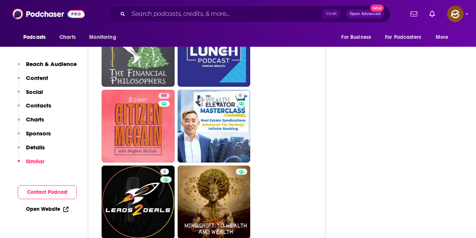
scroll to position [1769, 0]
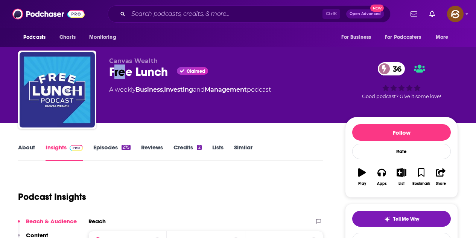
drag, startPoint x: 114, startPoint y: 71, endPoint x: 127, endPoint y: 70, distance: 13.2
click at [127, 70] on div "Free Lunch Claimed 36" at bounding box center [221, 71] width 224 height 15
click at [125, 77] on div "Free Lunch Claimed 36" at bounding box center [221, 71] width 224 height 15
drag, startPoint x: 111, startPoint y: 76, endPoint x: 167, endPoint y: 75, distance: 55.7
click at [167, 75] on div "Free Lunch Claimed 36" at bounding box center [221, 71] width 224 height 15
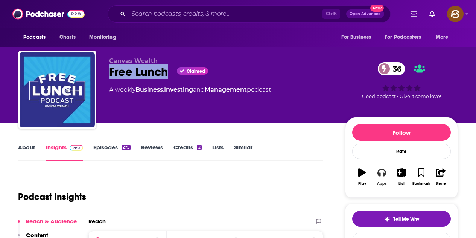
click at [380, 174] on icon "button" at bounding box center [382, 173] width 8 height 8
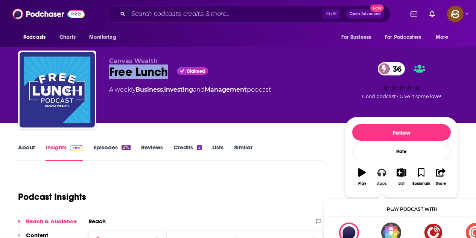
scroll to position [38, 0]
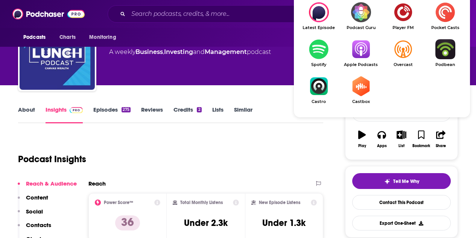
click at [353, 47] on img "Show Listen On dropdown" at bounding box center [361, 49] width 42 height 20
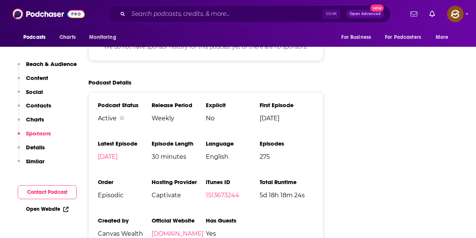
scroll to position [1092, 0]
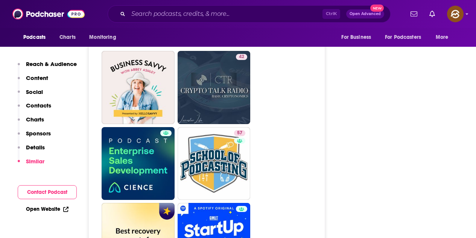
scroll to position [2597, 0]
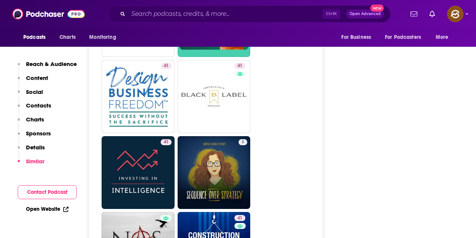
scroll to position [1844, 0]
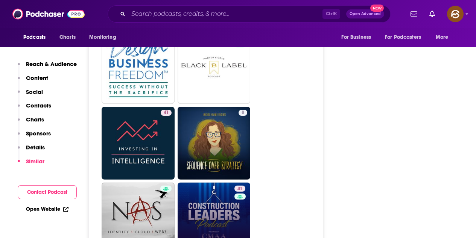
click at [224, 182] on link "41 Construction Leaders Podcast" at bounding box center [214, 218] width 73 height 73
type input "https://www.podchaser.com/podcasts/construction-leaders-podcast-4267765"
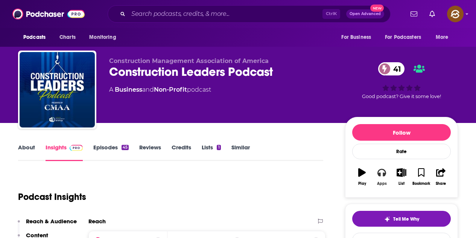
click at [379, 175] on icon "button" at bounding box center [382, 173] width 8 height 8
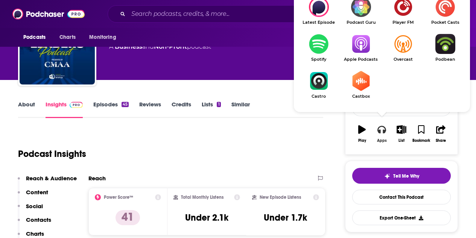
scroll to position [75, 0]
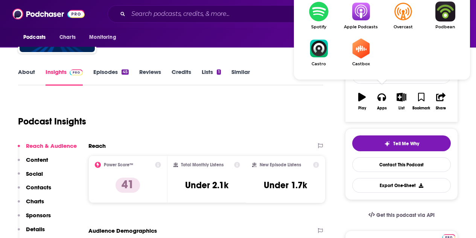
click at [358, 20] on img "Show Listen On dropdown" at bounding box center [361, 12] width 42 height 20
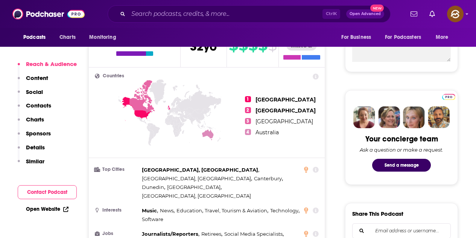
scroll to position [301, 0]
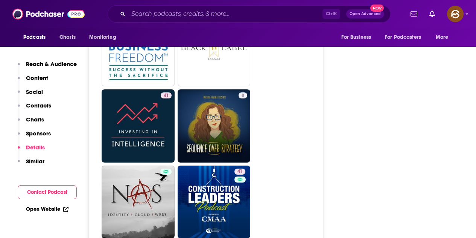
scroll to position [1844, 0]
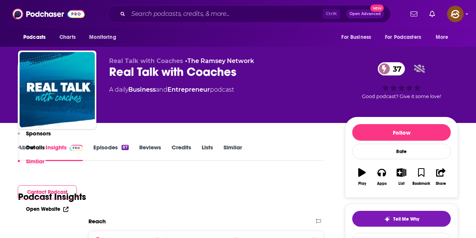
scroll to position [2033, 0]
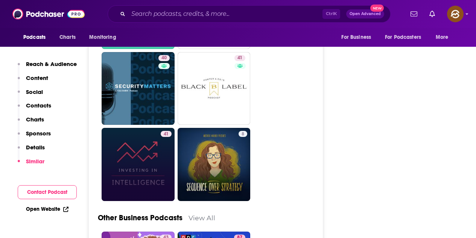
click at [130, 136] on link "41" at bounding box center [138, 164] width 73 height 73
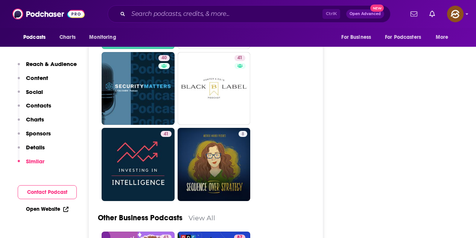
type input "https://www.podchaser.com/podcasts/investing-in-intelligence-ai-s-5643020"
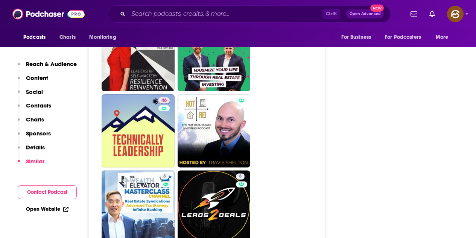
scroll to position [2108, 0]
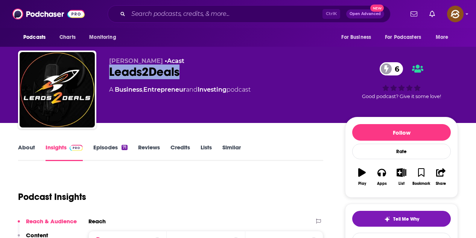
click at [178, 72] on div "Leads2Deals 6" at bounding box center [221, 71] width 224 height 15
click at [378, 178] on button "Apps" at bounding box center [382, 176] width 20 height 27
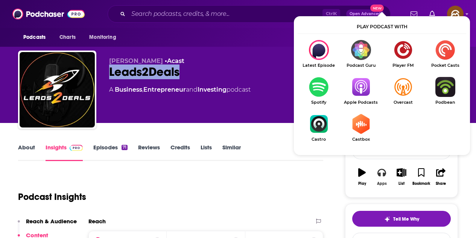
scroll to position [38, 0]
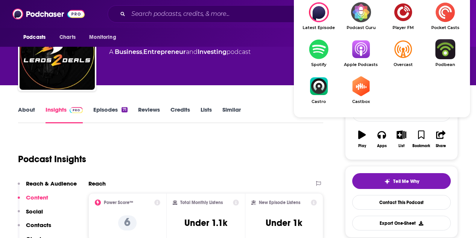
click at [355, 51] on img "Show Listen On dropdown" at bounding box center [361, 49] width 42 height 20
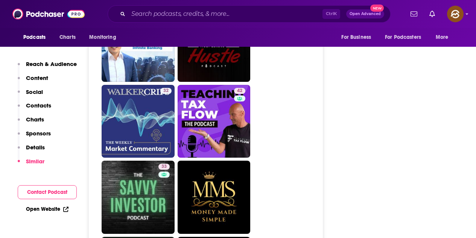
scroll to position [1619, 0]
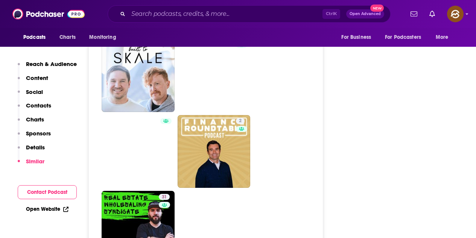
scroll to position [1205, 0]
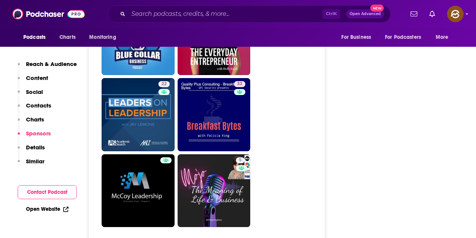
scroll to position [2070, 0]
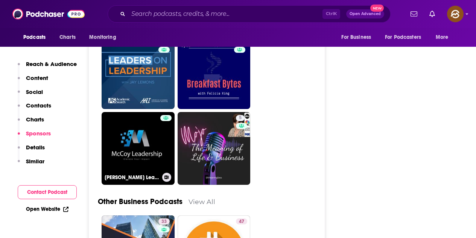
drag, startPoint x: 158, startPoint y: 96, endPoint x: 172, endPoint y: 92, distance: 14.3
click at [158, 112] on link "McCoy Leadership" at bounding box center [138, 148] width 73 height 73
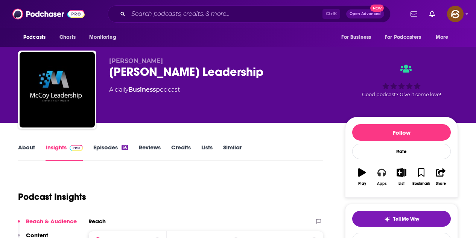
click at [385, 172] on icon "button" at bounding box center [382, 173] width 8 height 8
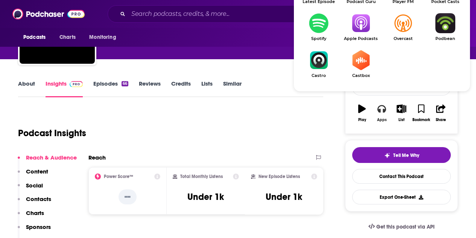
scroll to position [75, 0]
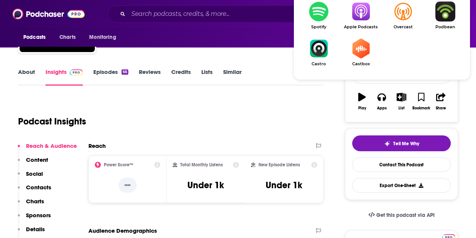
click at [365, 18] on img "Show Listen On dropdown" at bounding box center [361, 12] width 42 height 20
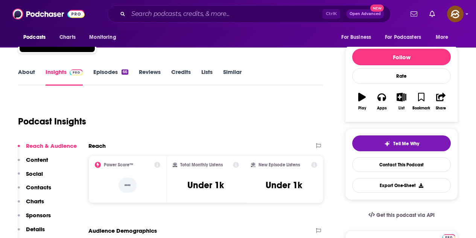
scroll to position [0, 0]
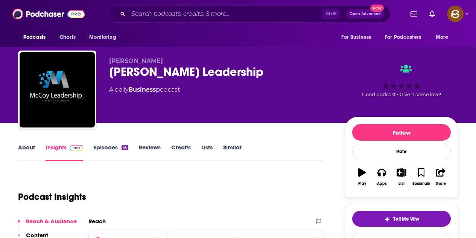
click at [132, 76] on div "McCoy Leadership" at bounding box center [221, 71] width 224 height 15
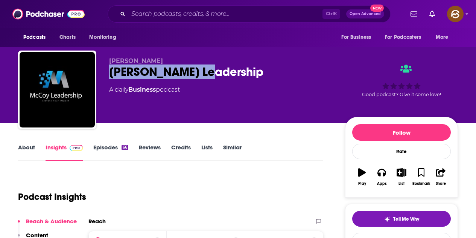
drag, startPoint x: 110, startPoint y: 69, endPoint x: 211, endPoint y: 72, distance: 101.3
click at [211, 72] on div "McCoy Leadership" at bounding box center [221, 71] width 224 height 15
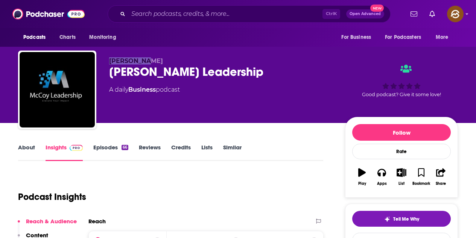
drag, startPoint x: 107, startPoint y: 61, endPoint x: 149, endPoint y: 61, distance: 42.2
click at [149, 61] on div "Amos McCoy McCoy Leadership A daily Business podcast Good podcast? Give it some…" at bounding box center [238, 90] width 440 height 81
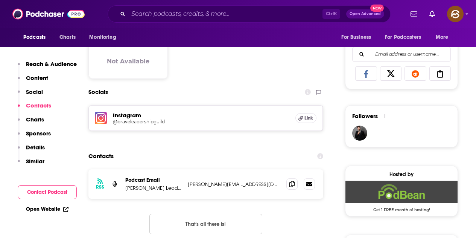
scroll to position [489, 0]
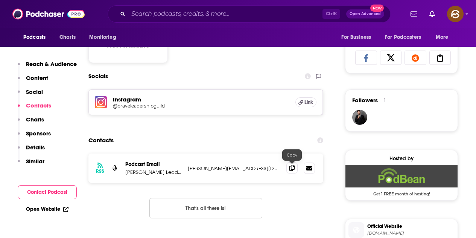
click at [290, 169] on icon at bounding box center [291, 167] width 5 height 6
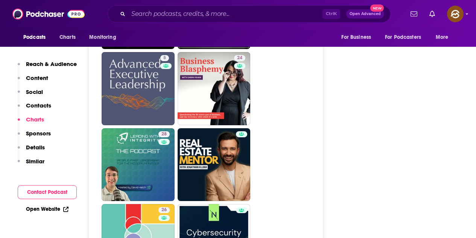
scroll to position [1506, 0]
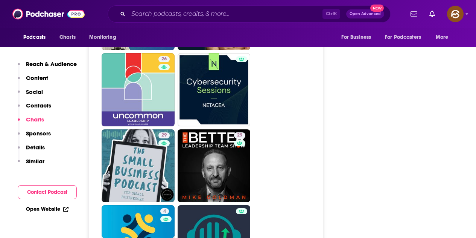
drag, startPoint x: 236, startPoint y: 163, endPoint x: 402, endPoint y: 151, distance: 165.7
click at [402, 151] on div "Follow Rate Play Apps List Bookmark Share Tell Me Why Contact This Podcast Expo…" at bounding box center [401, 76] width 113 height 2930
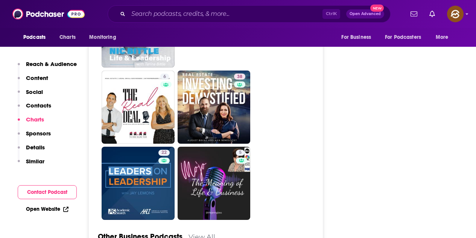
scroll to position [1807, 0]
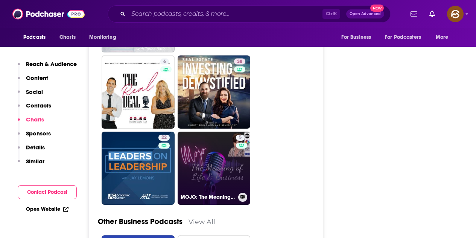
click at [203, 154] on link "5 MOJO: The Meaning of Life & Business" at bounding box center [214, 167] width 73 height 73
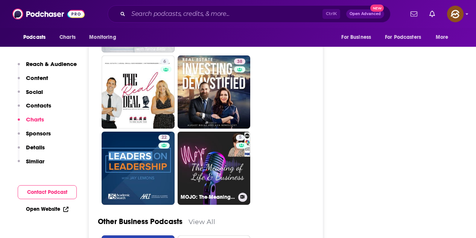
type input "https://www.podchaser.com/podcasts/mojo-the-meaning-of-life-busin-4181791"
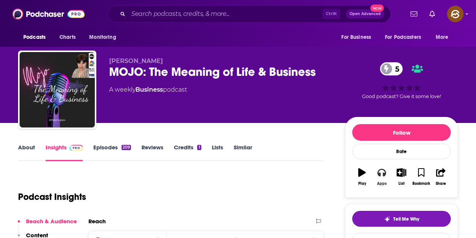
click at [382, 177] on button "Apps" at bounding box center [382, 176] width 20 height 27
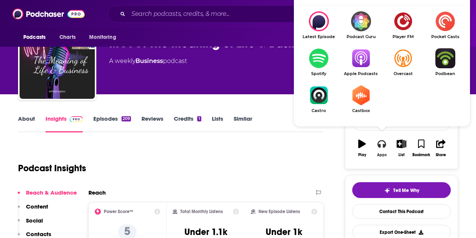
scroll to position [38, 0]
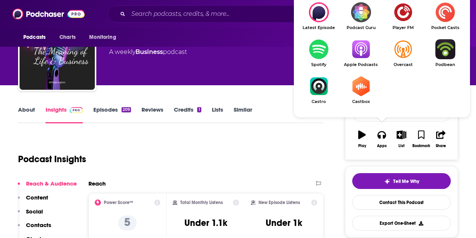
click at [370, 57] on img "Show Listen On dropdown" at bounding box center [361, 49] width 42 height 20
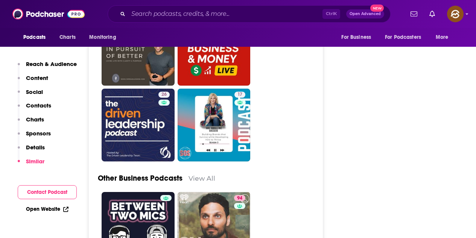
scroll to position [1807, 0]
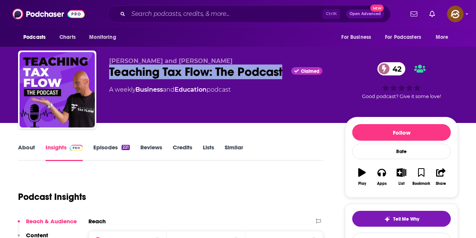
drag, startPoint x: 111, startPoint y: 69, endPoint x: 283, endPoint y: 73, distance: 172.8
click at [283, 73] on div "Teaching Tax Flow: The Podcast Claimed 42" at bounding box center [221, 71] width 224 height 15
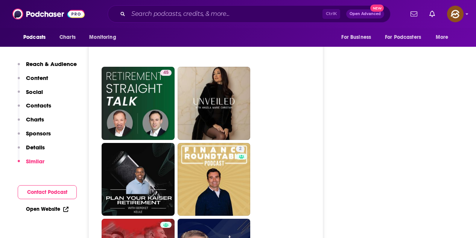
scroll to position [1468, 0]
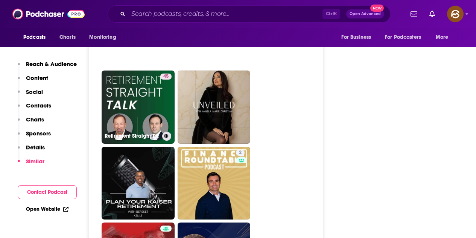
drag, startPoint x: 146, startPoint y: 121, endPoint x: 160, endPoint y: 116, distance: 14.9
click at [146, 121] on link "45 Retirement Straight Talk With [PERSON_NAME] & [PERSON_NAME]" at bounding box center [138, 106] width 73 height 73
type input "[URL][DOMAIN_NAME]"
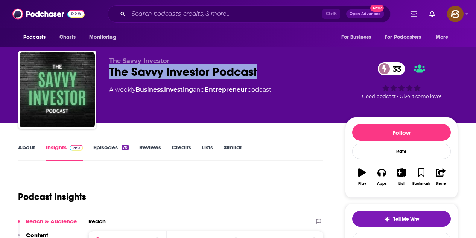
drag, startPoint x: 110, startPoint y: 70, endPoint x: 262, endPoint y: 68, distance: 151.7
click at [262, 68] on div "The Savvy Investor Podcast 33" at bounding box center [221, 71] width 224 height 15
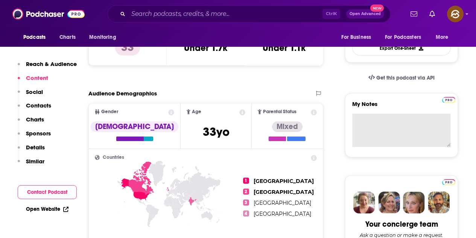
scroll to position [24, 0]
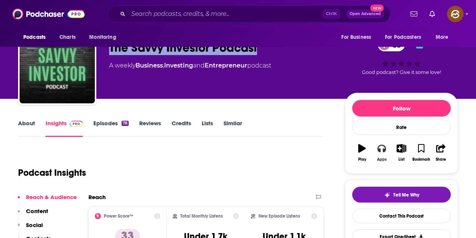
click at [381, 150] on icon "button" at bounding box center [382, 149] width 8 height 8
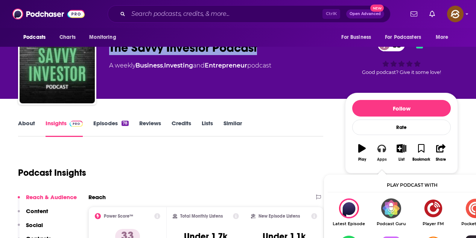
scroll to position [62, 0]
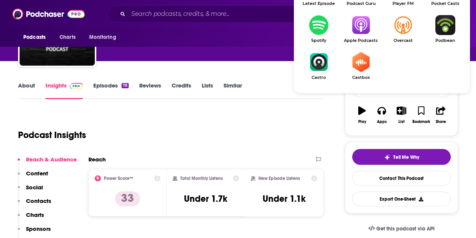
click at [360, 36] on link "Apple Podcasts" at bounding box center [361, 29] width 42 height 28
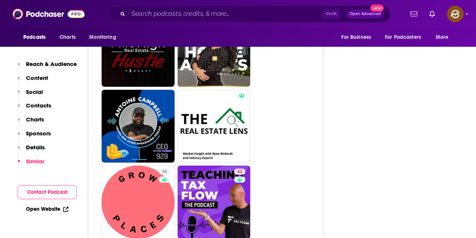
scroll to position [1807, 0]
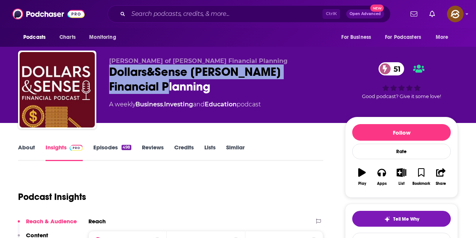
drag, startPoint x: 108, startPoint y: 69, endPoint x: 156, endPoint y: 84, distance: 50.2
click at [156, 84] on div "[PERSON_NAME] of [PERSON_NAME] Financial Planning Dollars&Sense [PERSON_NAME] F…" at bounding box center [238, 90] width 440 height 81
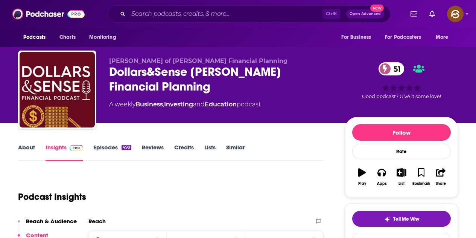
click at [391, 168] on div "Apps" at bounding box center [382, 176] width 20 height 27
click at [379, 174] on icon "button" at bounding box center [382, 173] width 8 height 8
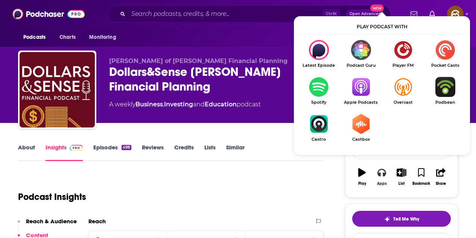
scroll to position [38, 0]
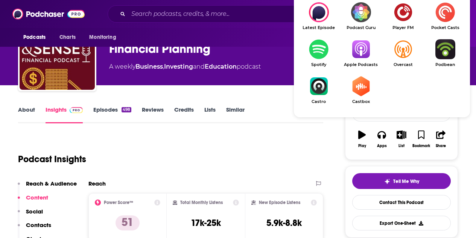
click at [361, 53] on img "Show Listen On dropdown" at bounding box center [361, 49] width 42 height 20
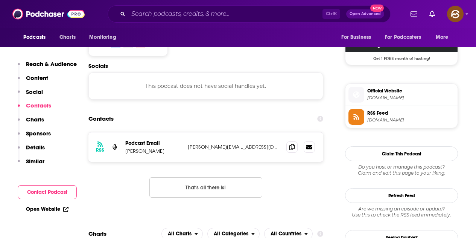
scroll to position [640, 0]
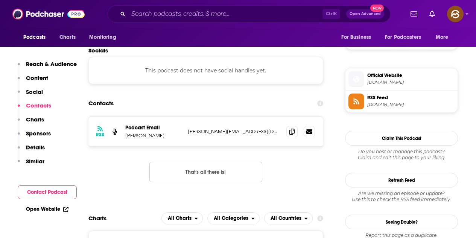
click at [285, 117] on div "RSS Podcast Email [PERSON_NAME] [PERSON_NAME][EMAIL_ADDRESS][DOMAIN_NAME] [PERS…" at bounding box center [205, 131] width 235 height 29
click at [291, 128] on icon at bounding box center [291, 131] width 5 height 6
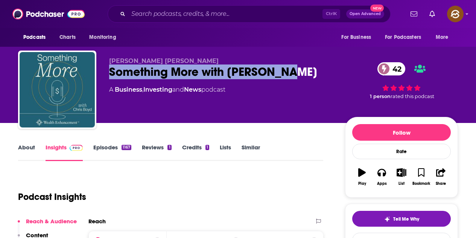
drag, startPoint x: 111, startPoint y: 72, endPoint x: 294, endPoint y: 67, distance: 183.0
click at [294, 67] on div "Something More with [PERSON_NAME] 42" at bounding box center [221, 71] width 224 height 15
click at [384, 174] on icon "button" at bounding box center [382, 173] width 8 height 8
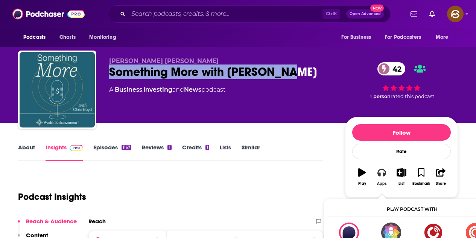
scroll to position [38, 0]
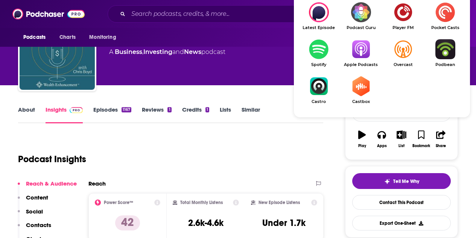
click at [351, 52] on img "Show Listen On dropdown" at bounding box center [361, 49] width 42 height 20
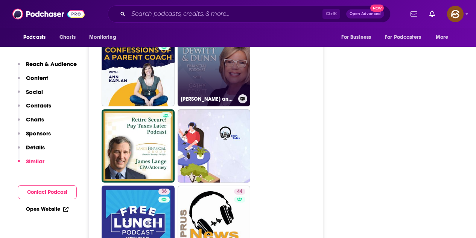
scroll to position [1656, 0]
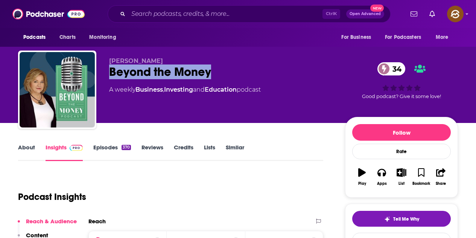
drag, startPoint x: 111, startPoint y: 70, endPoint x: 209, endPoint y: 74, distance: 98.3
click at [209, 74] on div "Beyond the Money 34" at bounding box center [221, 71] width 224 height 15
click at [384, 171] on icon "button" at bounding box center [382, 172] width 8 height 8
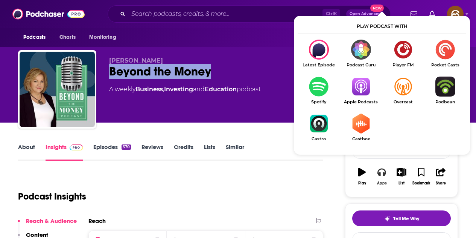
scroll to position [38, 0]
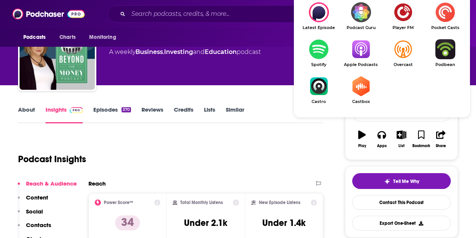
click at [358, 57] on img "Show Listen On dropdown" at bounding box center [361, 49] width 42 height 20
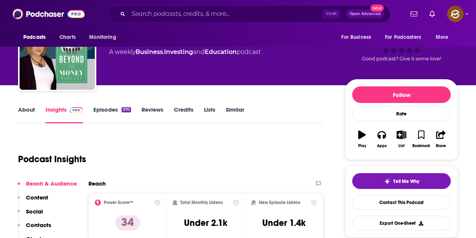
scroll to position [0, 0]
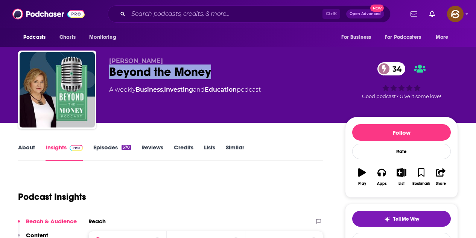
click at [242, 46] on div "Podcasts Charts Monitoring For Business For Podcasters More" at bounding box center [238, 37] width 476 height 19
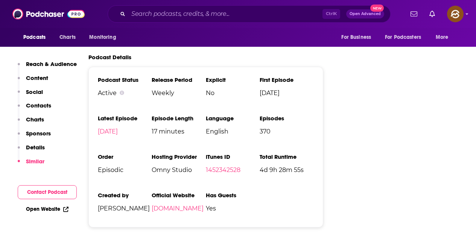
scroll to position [1129, 0]
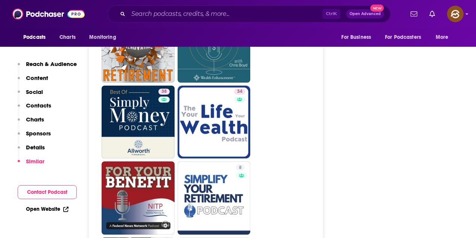
scroll to position [1920, 0]
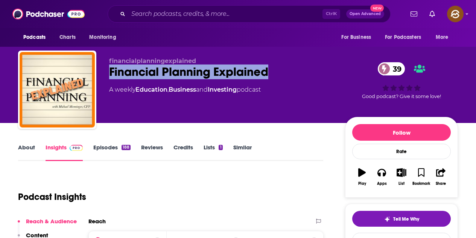
drag, startPoint x: 111, startPoint y: 68, endPoint x: 267, endPoint y: 72, distance: 156.3
click at [267, 72] on div "Financial Planning Explained 39" at bounding box center [221, 71] width 224 height 15
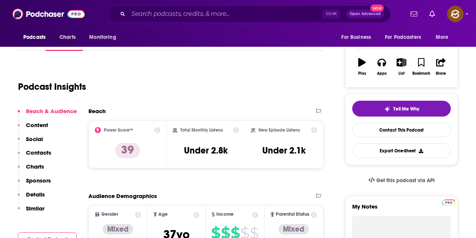
scroll to position [58, 0]
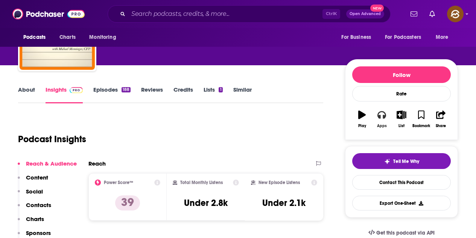
click at [376, 119] on button "Apps" at bounding box center [382, 118] width 20 height 27
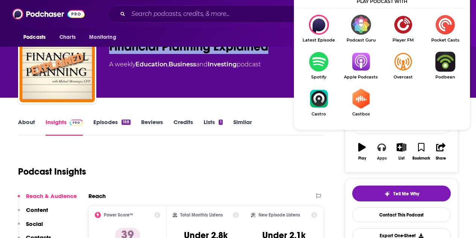
scroll to position [20, 0]
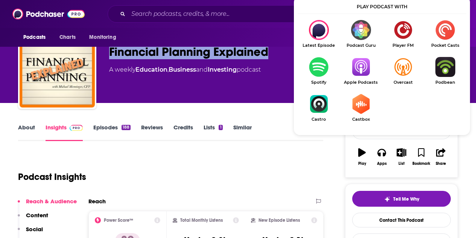
click at [364, 67] on img "Show Listen On dropdown" at bounding box center [361, 67] width 42 height 20
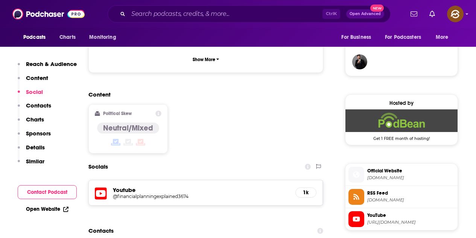
scroll to position [585, 0]
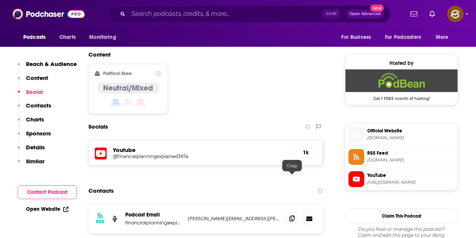
click at [293, 215] on icon at bounding box center [291, 218] width 5 height 6
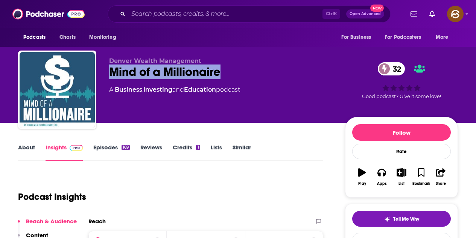
drag, startPoint x: 112, startPoint y: 69, endPoint x: 227, endPoint y: 73, distance: 114.9
click at [227, 73] on div "Mind of a Millionaire 32" at bounding box center [221, 71] width 224 height 15
click at [380, 185] on div "Apps" at bounding box center [382, 183] width 10 height 5
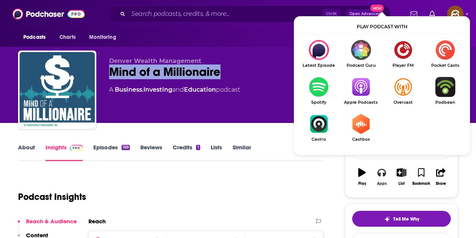
scroll to position [38, 0]
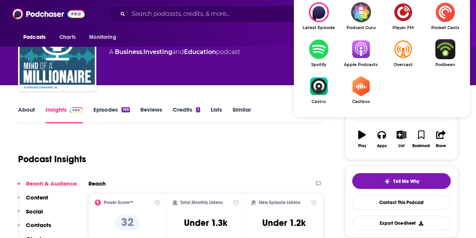
click at [357, 47] on img "Show Listen On dropdown" at bounding box center [361, 49] width 42 height 20
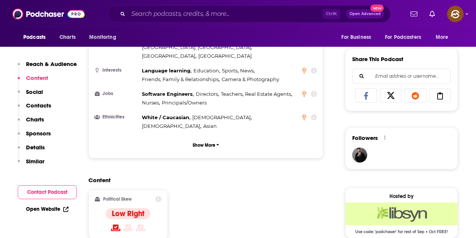
scroll to position [602, 0]
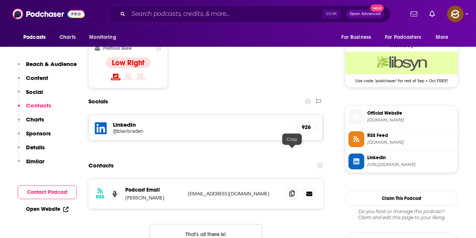
click at [292, 190] on icon at bounding box center [291, 193] width 5 height 6
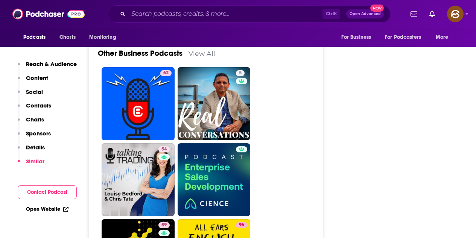
scroll to position [2146, 0]
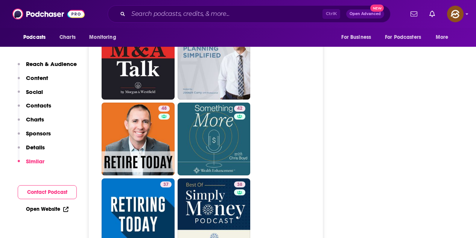
scroll to position [1468, 0]
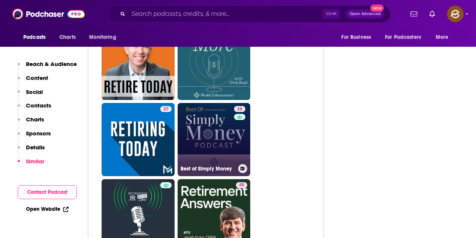
click at [230, 103] on link "38 Best of Simply Money" at bounding box center [214, 139] width 73 height 73
type input "https://www.podchaser.com/podcasts/best-of-simply-money-937947"
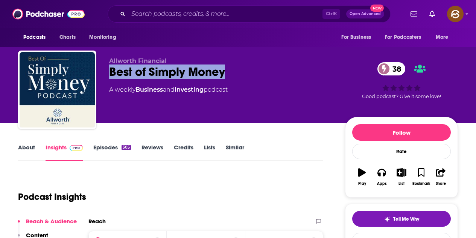
drag, startPoint x: 111, startPoint y: 68, endPoint x: 225, endPoint y: 68, distance: 114.1
click at [225, 68] on div "Best of Simply Money 38" at bounding box center [221, 71] width 224 height 15
click at [375, 177] on button "Apps" at bounding box center [382, 176] width 20 height 27
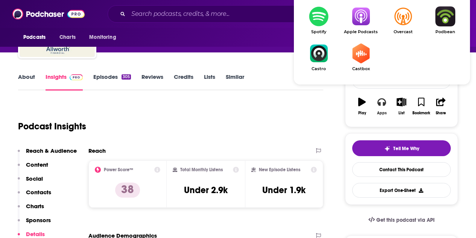
scroll to position [75, 0]
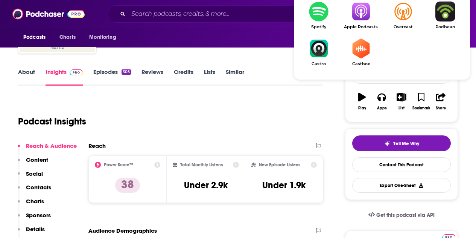
click at [364, 17] on img "Show Listen On dropdown" at bounding box center [361, 12] width 42 height 20
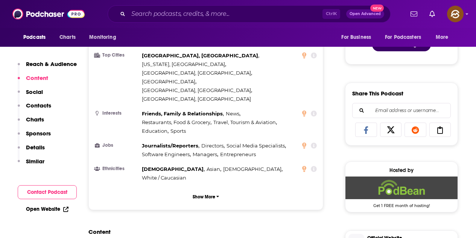
scroll to position [414, 0]
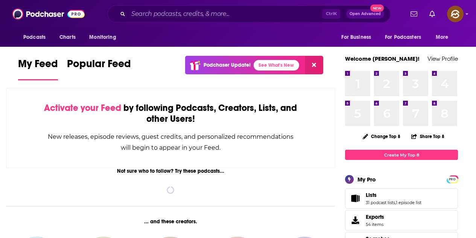
click at [192, 21] on div "Ctrl K Open Advanced New" at bounding box center [249, 13] width 283 height 17
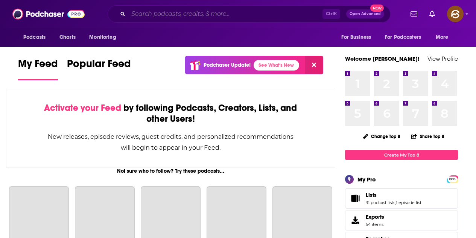
click at [195, 11] on input "Search podcasts, credits, & more..." at bounding box center [225, 14] width 194 height 12
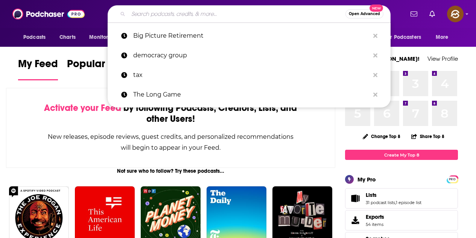
paste input "chris.gonzalez@maaplanning.com"
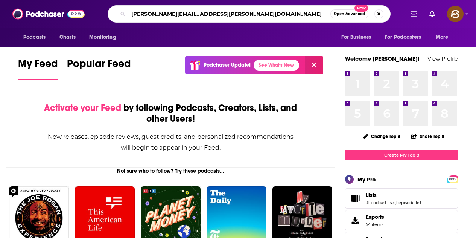
type input "chris.gonzalez@maaplanning.com"
click at [380, 13] on button "Search podcasts, credits, & more..." at bounding box center [379, 13] width 9 height 9
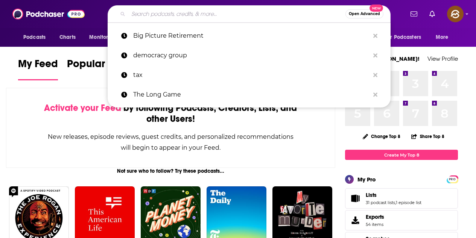
paste input "Communists of America"
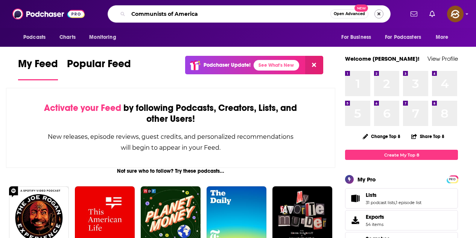
type input "Communists of America"
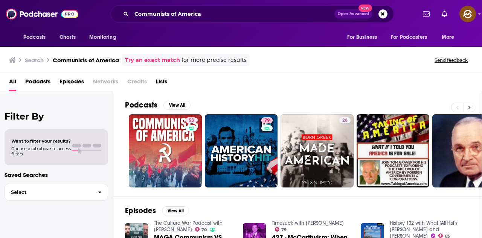
click at [468, 107] on button at bounding box center [469, 106] width 12 height 9
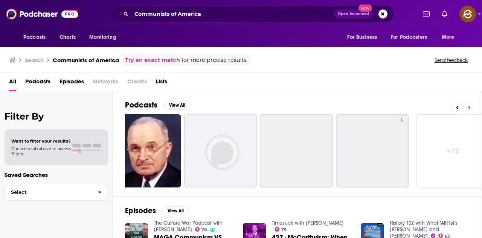
scroll to position [0, 335]
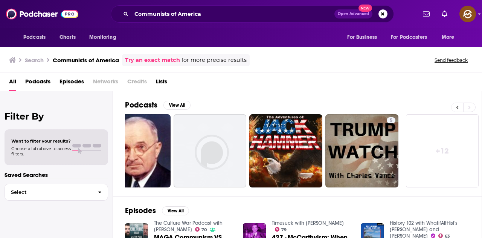
click at [453, 106] on button at bounding box center [457, 106] width 12 height 9
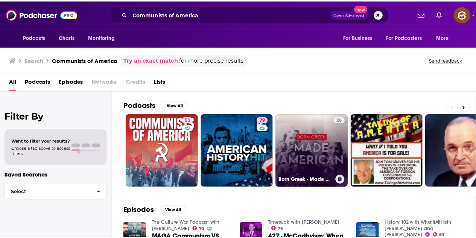
scroll to position [0, 0]
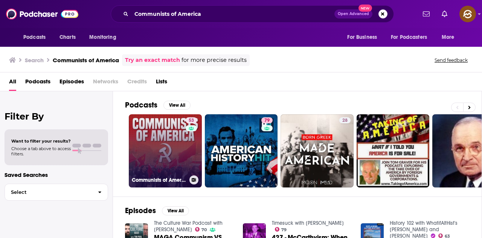
click at [177, 133] on link "53 Communists of America" at bounding box center [165, 150] width 73 height 73
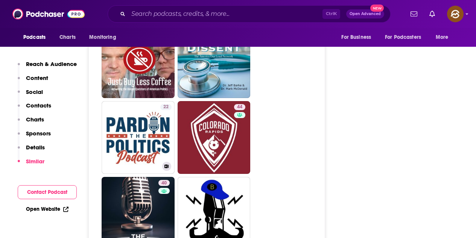
scroll to position [1016, 0]
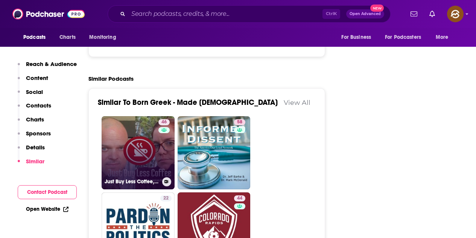
drag, startPoint x: 173, startPoint y: 170, endPoint x: 164, endPoint y: 168, distance: 8.6
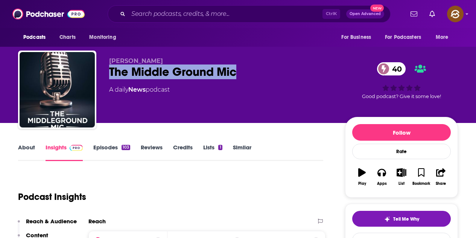
drag, startPoint x: 113, startPoint y: 70, endPoint x: 236, endPoint y: 69, distance: 122.3
click at [236, 69] on div "The Middle Ground Mic 40" at bounding box center [221, 71] width 224 height 15
click at [390, 176] on button "Apps" at bounding box center [382, 176] width 20 height 27
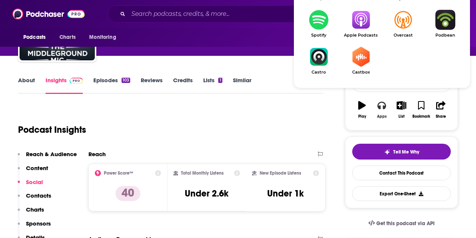
scroll to position [75, 0]
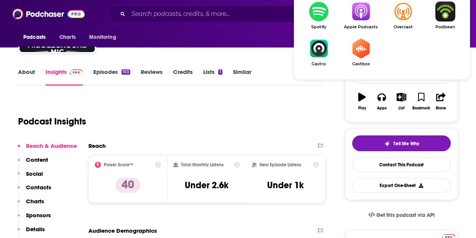
click at [361, 8] on img "Show Listen On dropdown" at bounding box center [361, 12] width 42 height 20
